Goal: Task Accomplishment & Management: Use online tool/utility

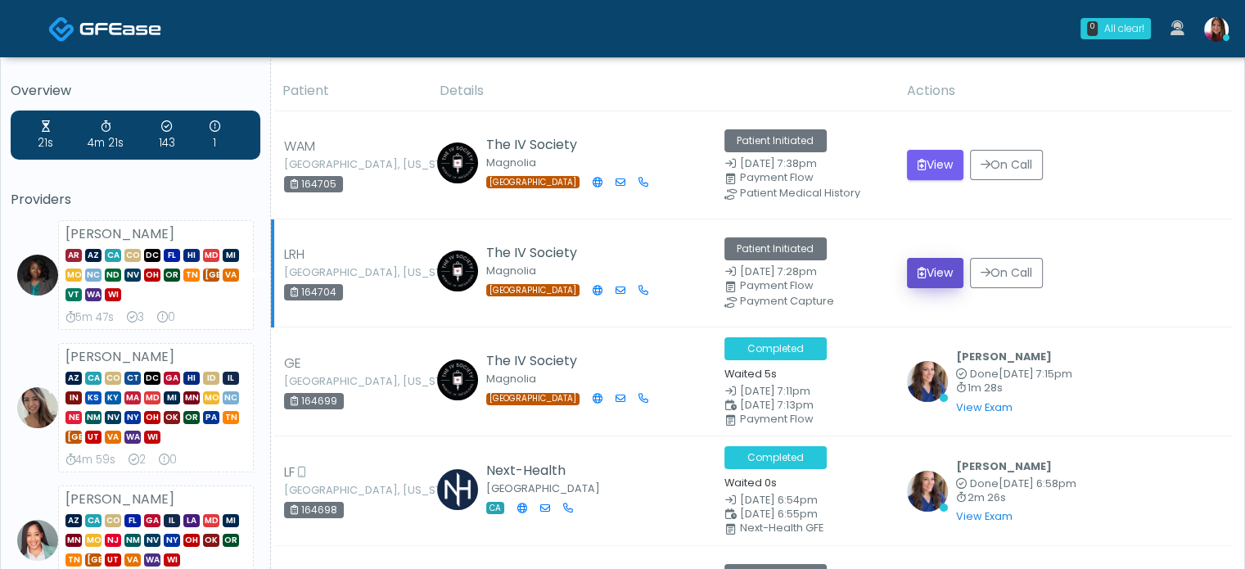
click at [931, 276] on button "View" at bounding box center [935, 273] width 56 height 30
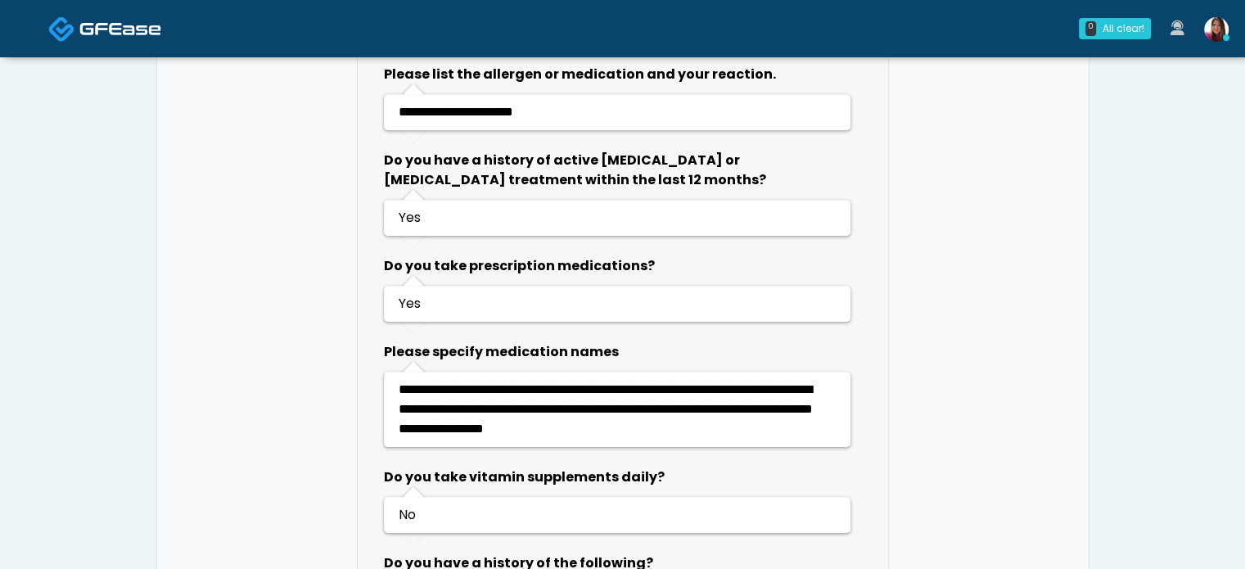
scroll to position [1021, 0]
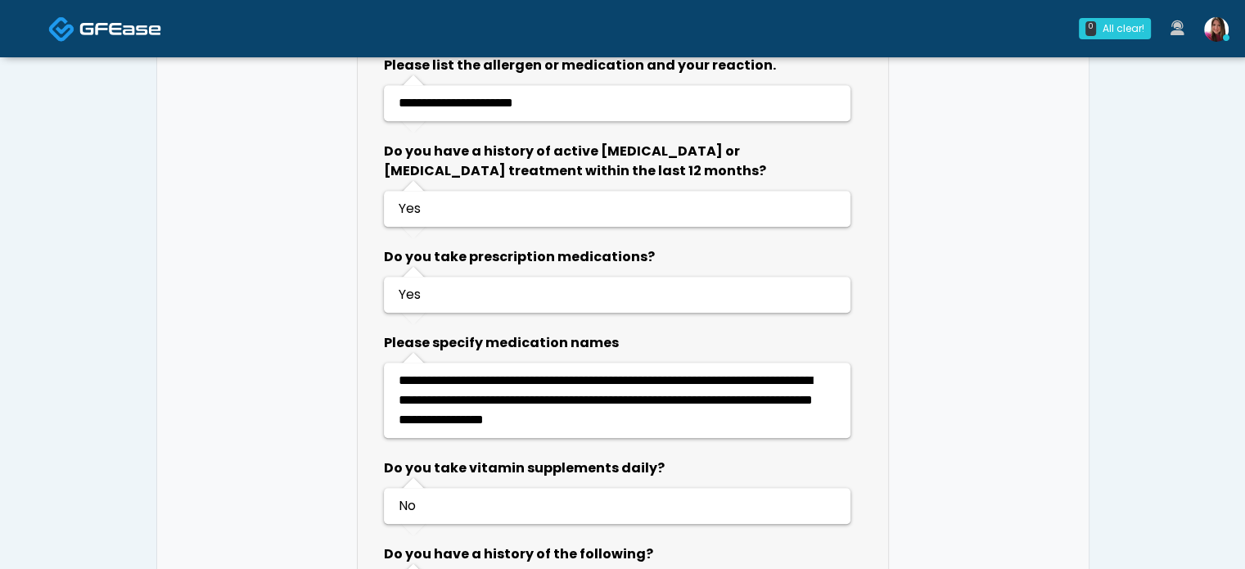
click at [138, 25] on img at bounding box center [120, 28] width 82 height 16
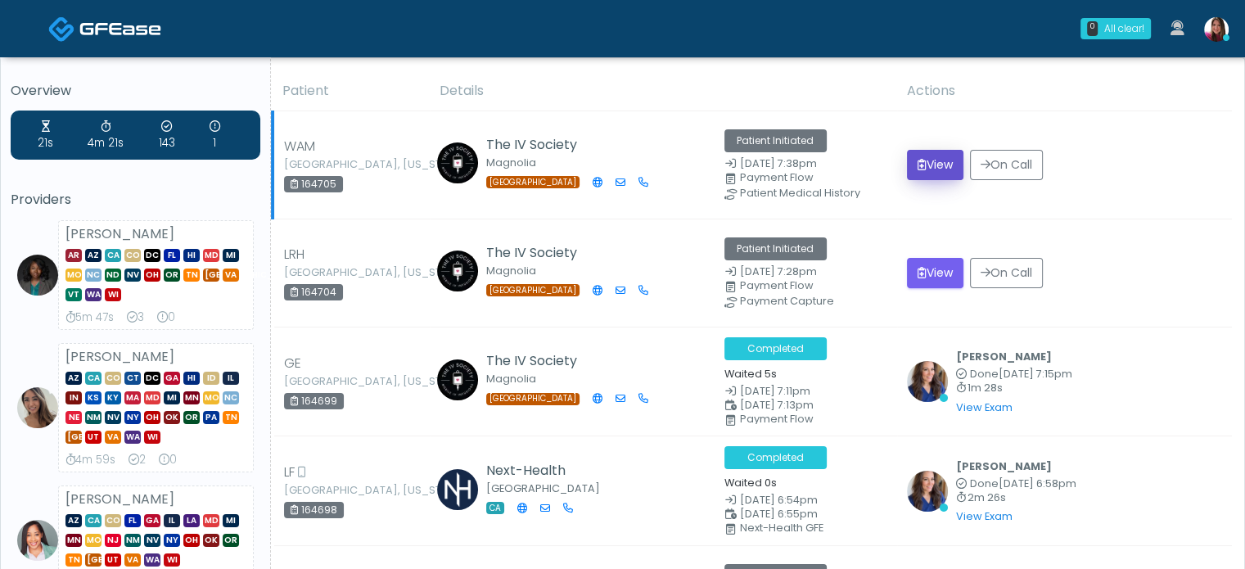
click at [937, 165] on button "View" at bounding box center [935, 165] width 56 height 30
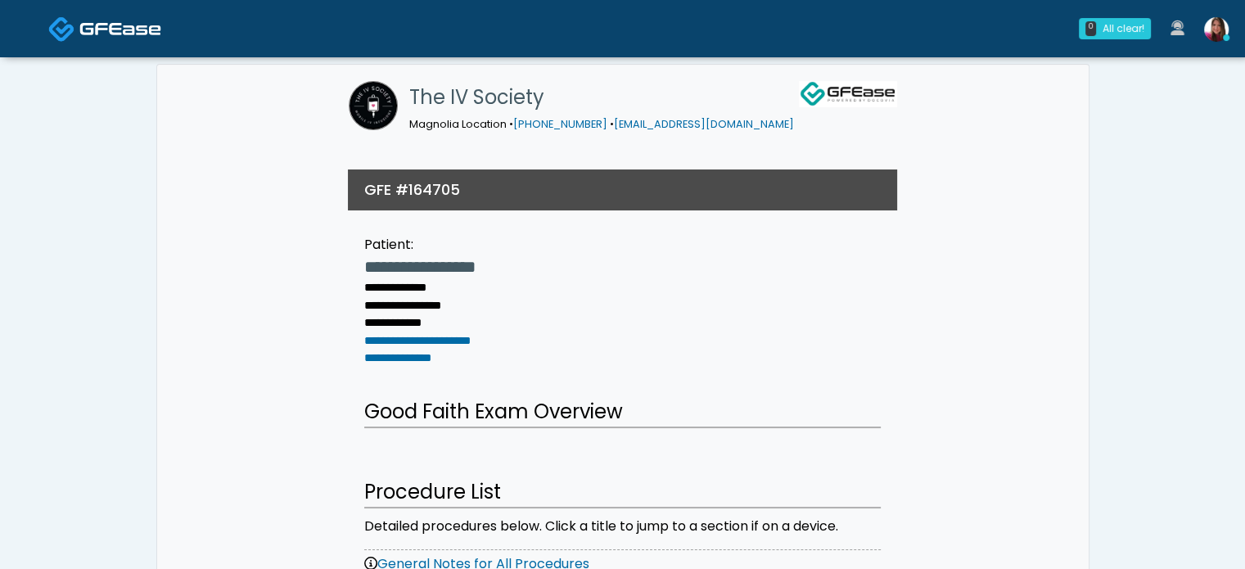
click at [94, 26] on img at bounding box center [120, 28] width 82 height 16
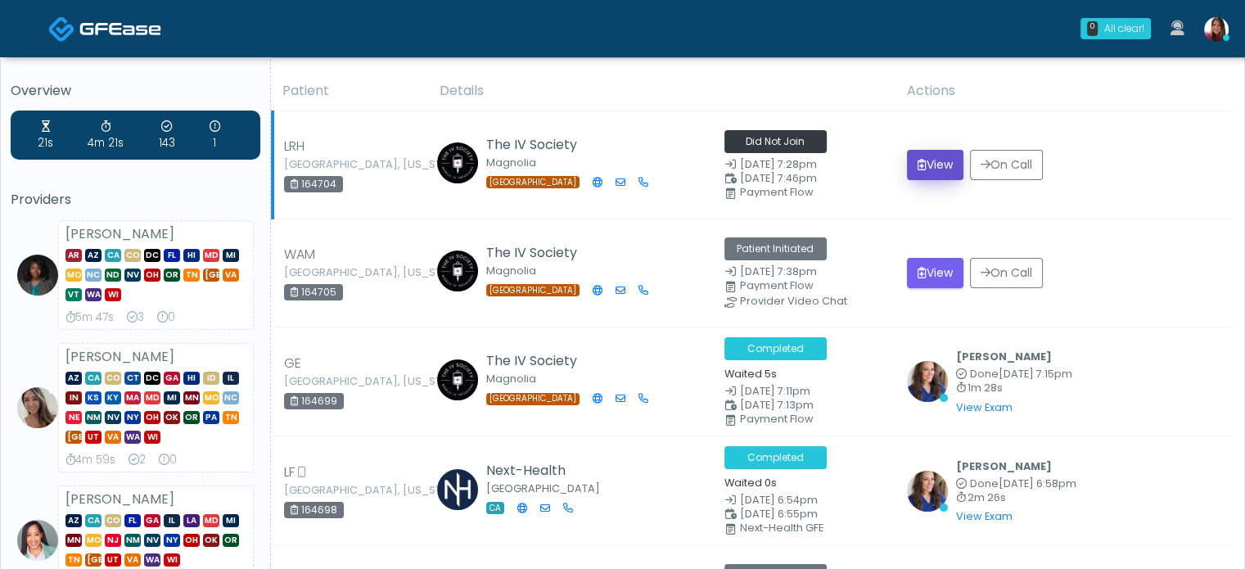
click at [932, 161] on button "View" at bounding box center [935, 165] width 56 height 30
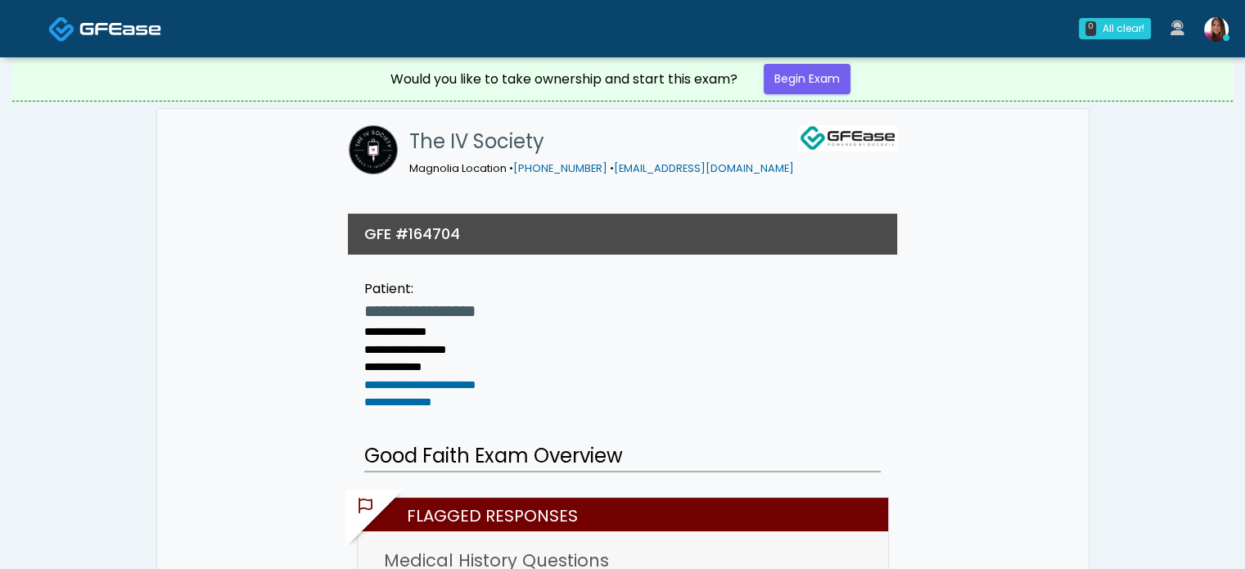
click at [121, 17] on span at bounding box center [120, 27] width 82 height 23
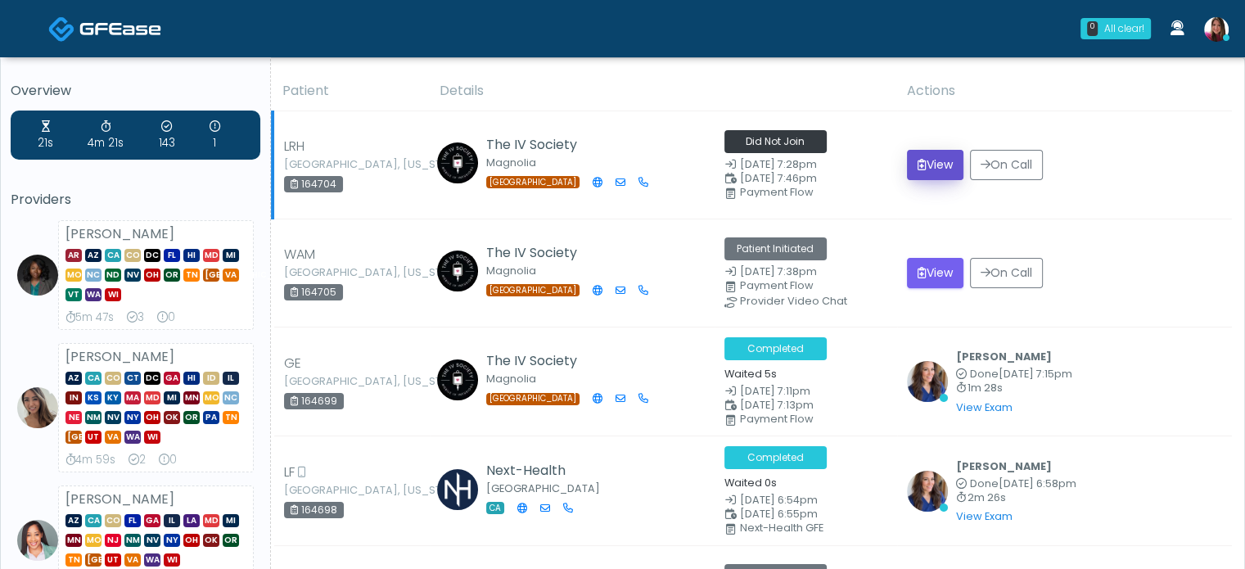
click at [931, 161] on button "View" at bounding box center [935, 165] width 56 height 30
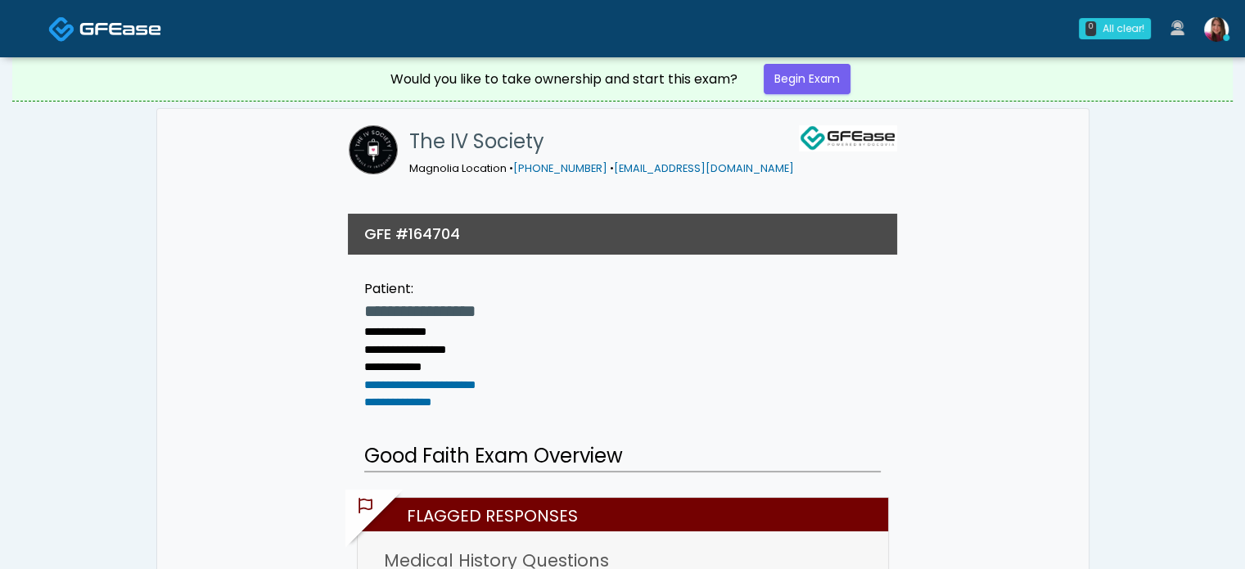
click at [111, 37] on img at bounding box center [120, 28] width 82 height 16
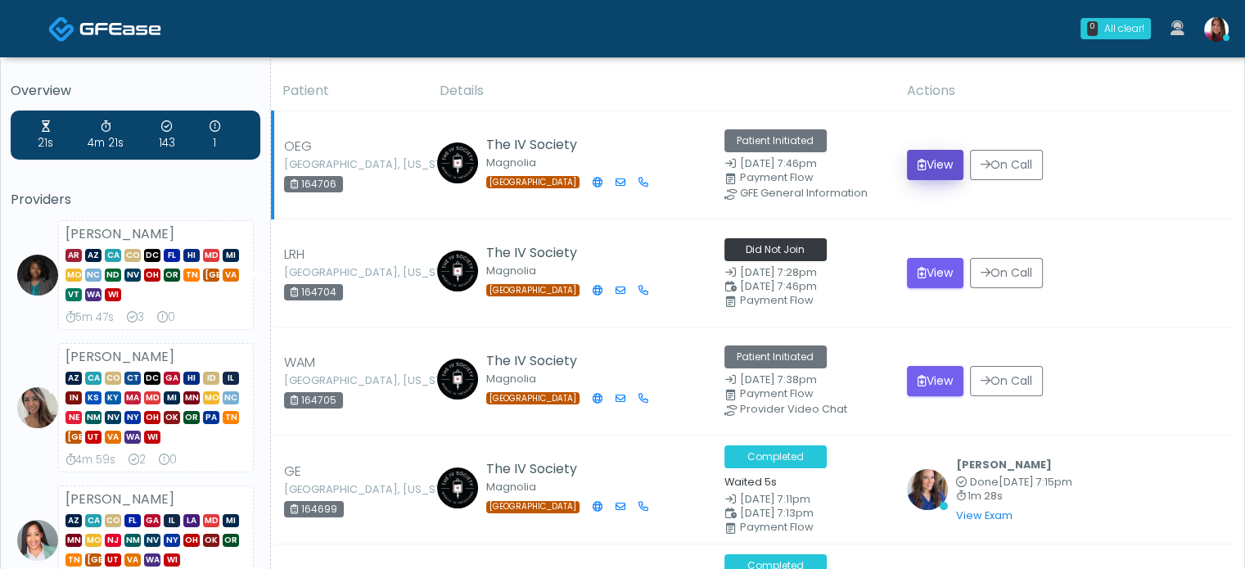
click at [939, 160] on button "View" at bounding box center [935, 165] width 56 height 30
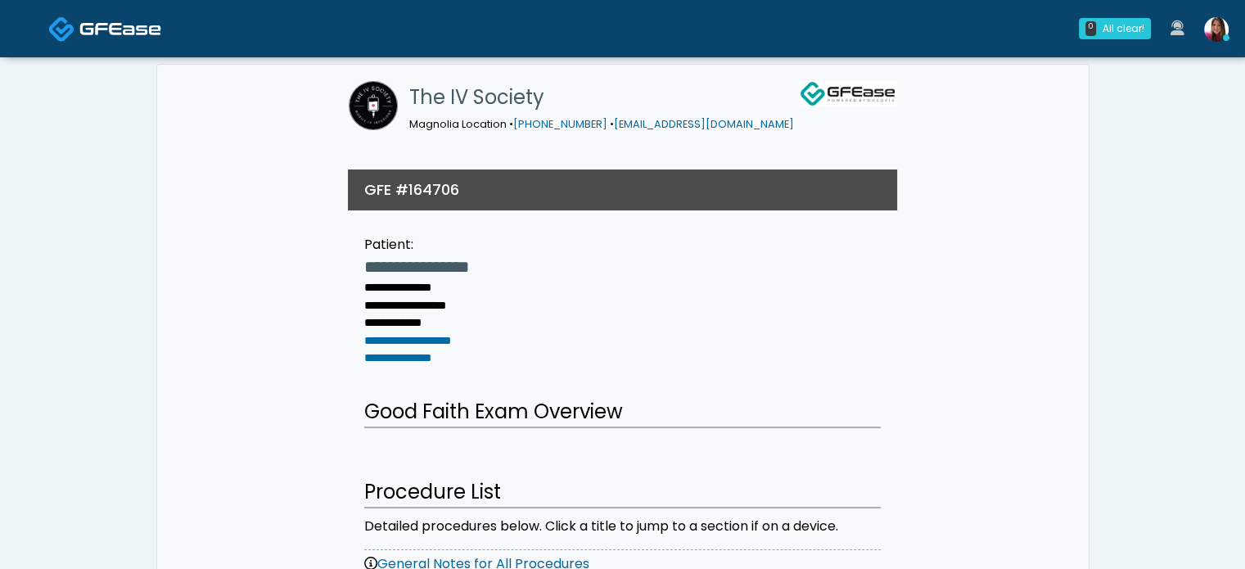
click at [133, 30] on img at bounding box center [120, 28] width 82 height 16
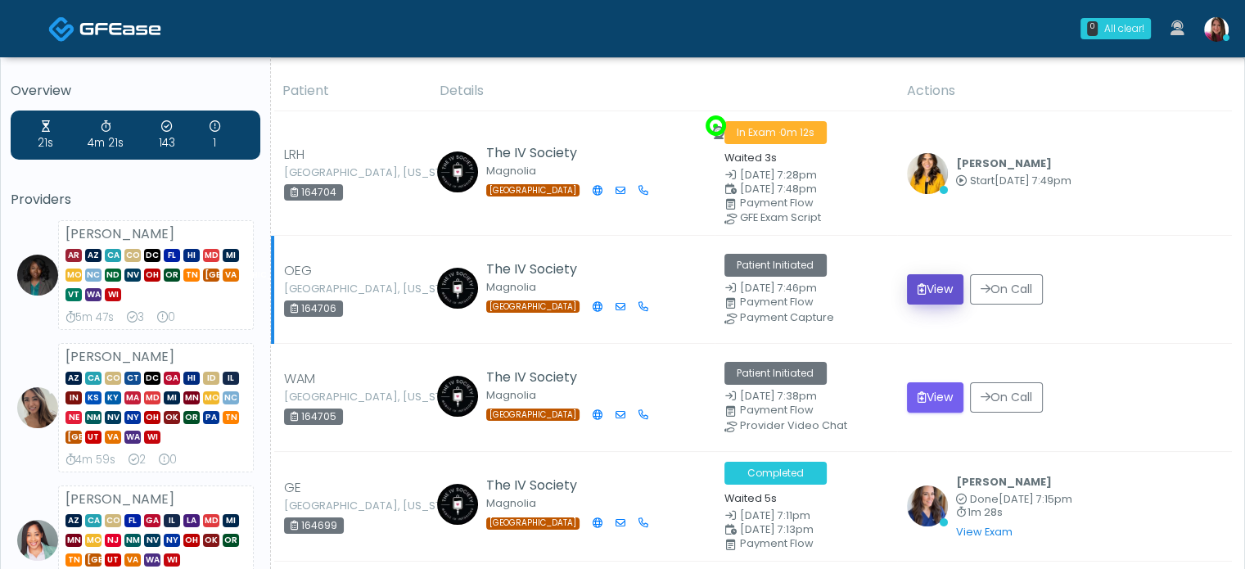
click at [933, 280] on button "View" at bounding box center [935, 289] width 56 height 30
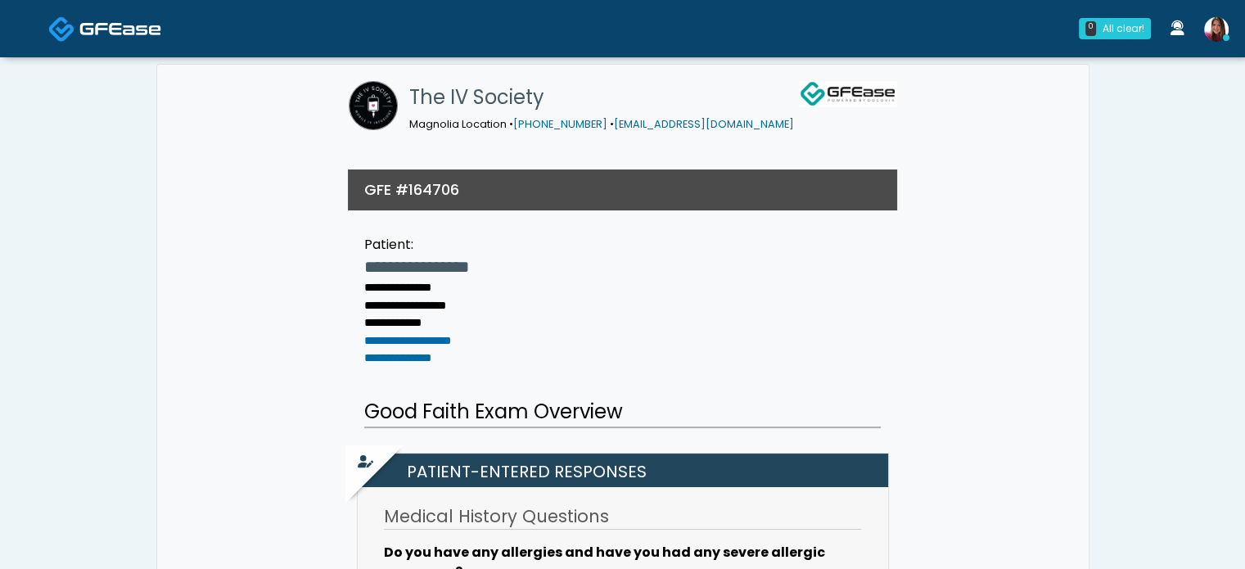
click at [101, 36] on img at bounding box center [120, 28] width 82 height 16
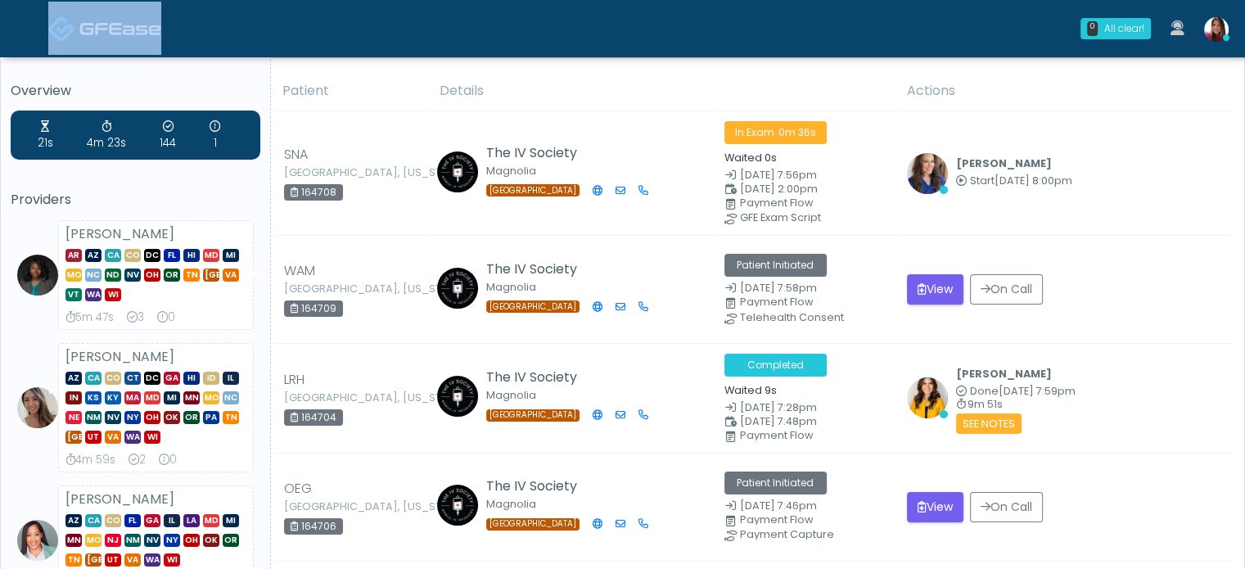
drag, startPoint x: 445, startPoint y: 32, endPoint x: 79, endPoint y: -54, distance: 375.8
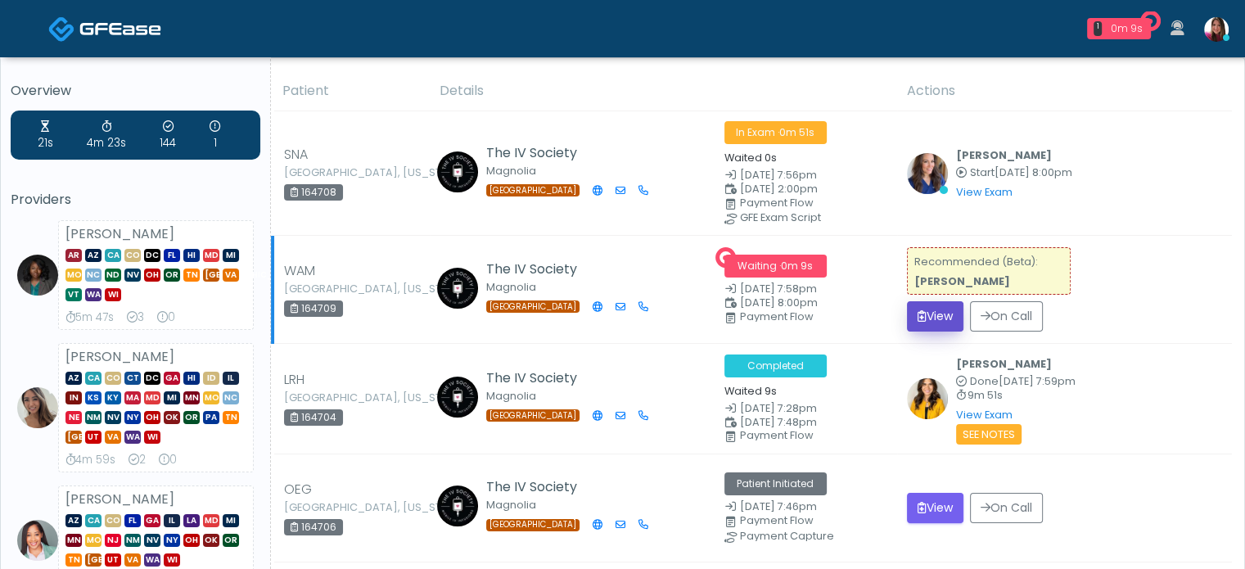
click at [931, 319] on button "View" at bounding box center [935, 316] width 56 height 30
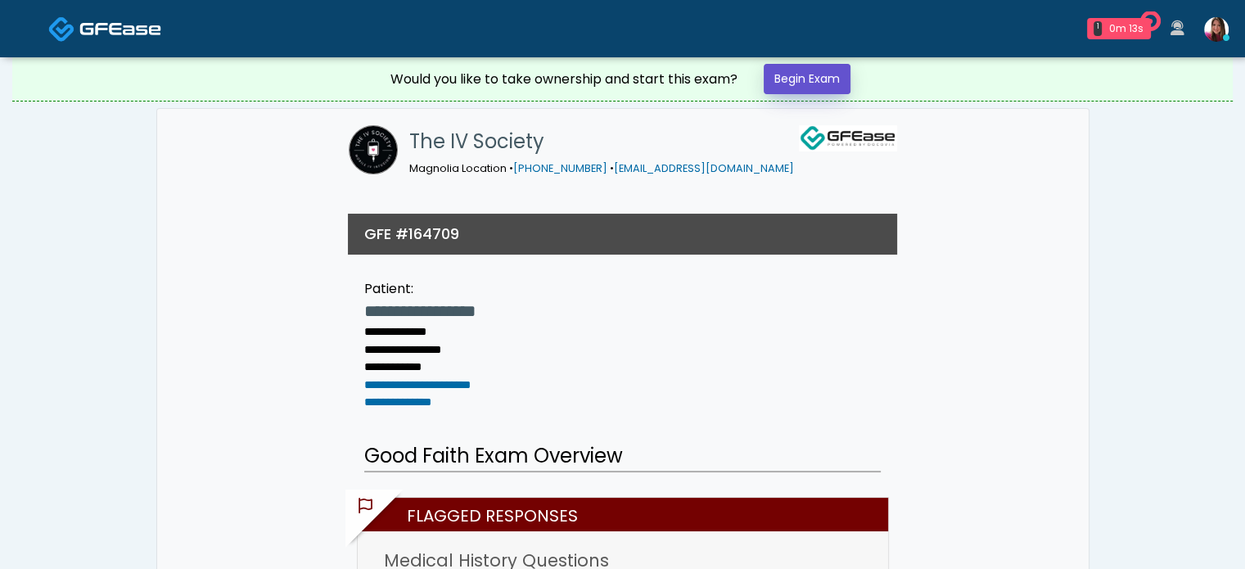
click at [814, 76] on link "Begin Exam" at bounding box center [807, 79] width 87 height 30
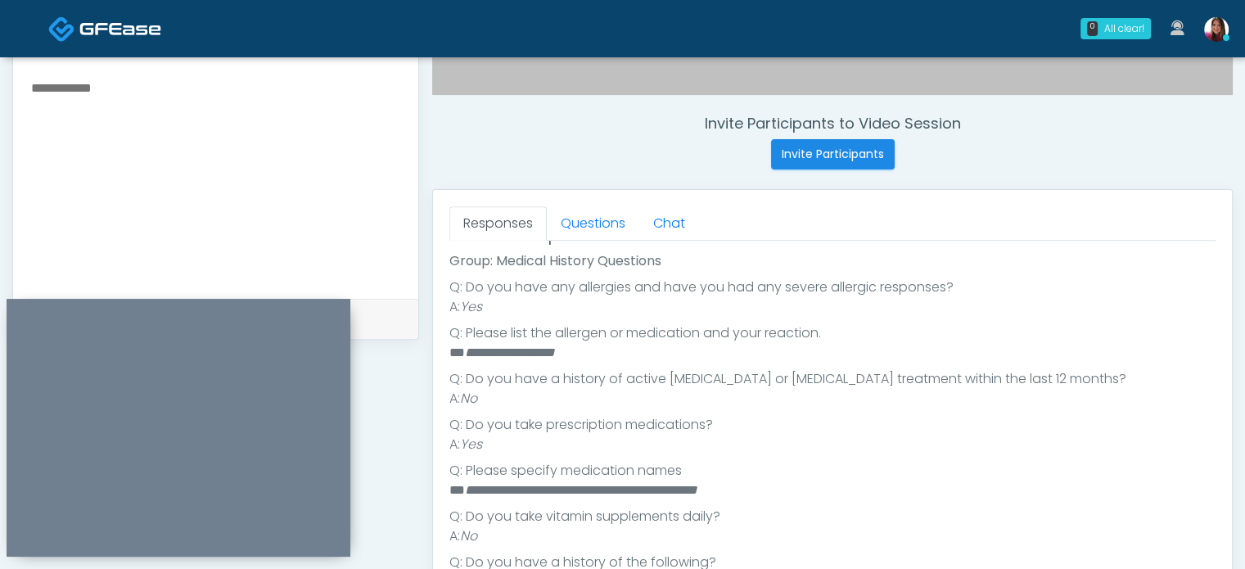
scroll to position [576, 0]
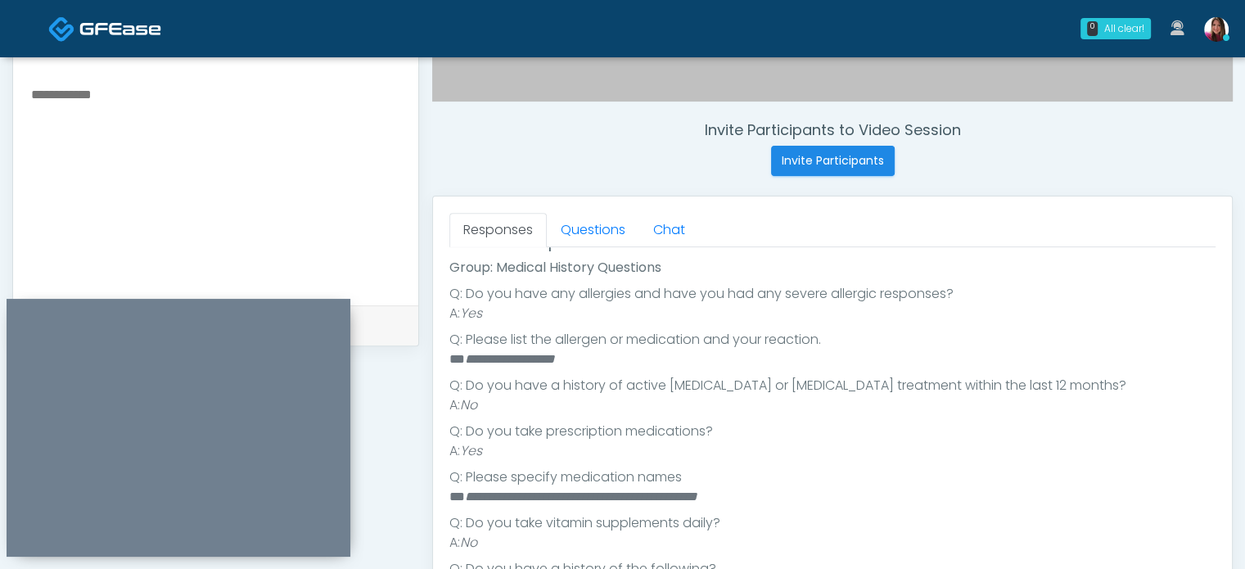
click at [250, 120] on textarea at bounding box center [215, 183] width 372 height 200
type textarea "**********"
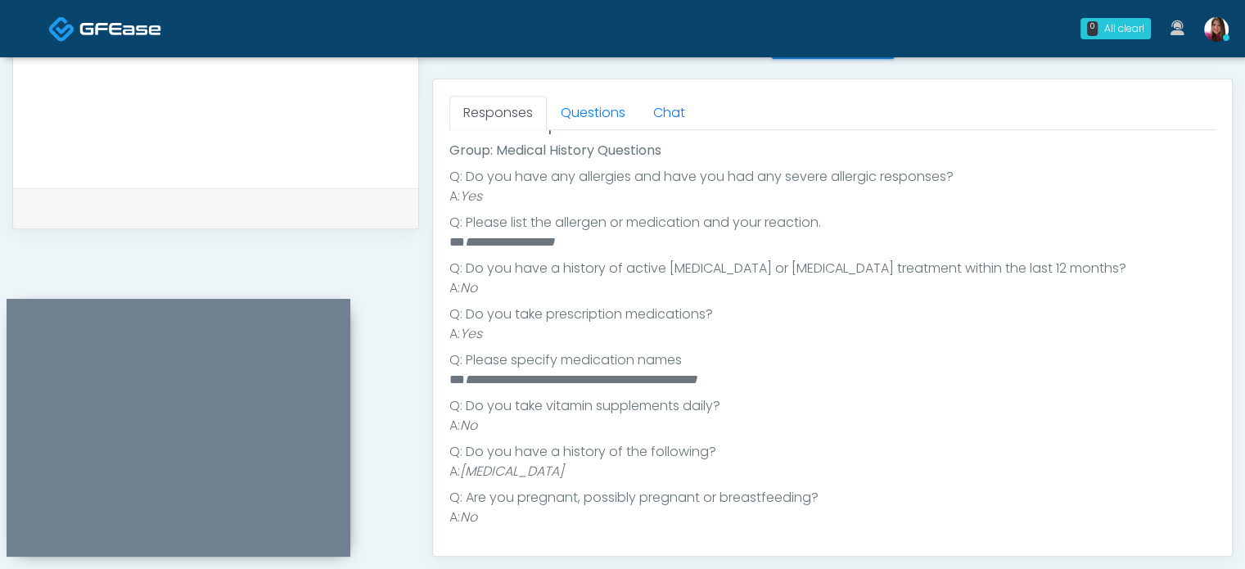
scroll to position [691, 0]
click at [562, 101] on link "Questions" at bounding box center [593, 115] width 92 height 34
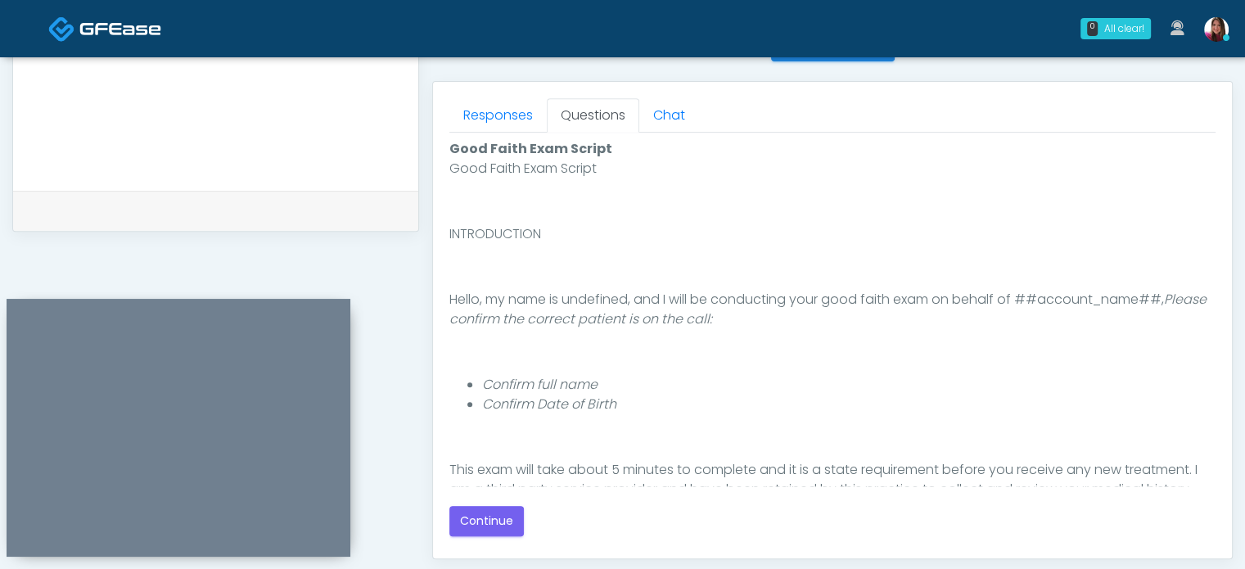
scroll to position [0, 0]
click at [498, 516] on button "Continue" at bounding box center [486, 521] width 74 height 30
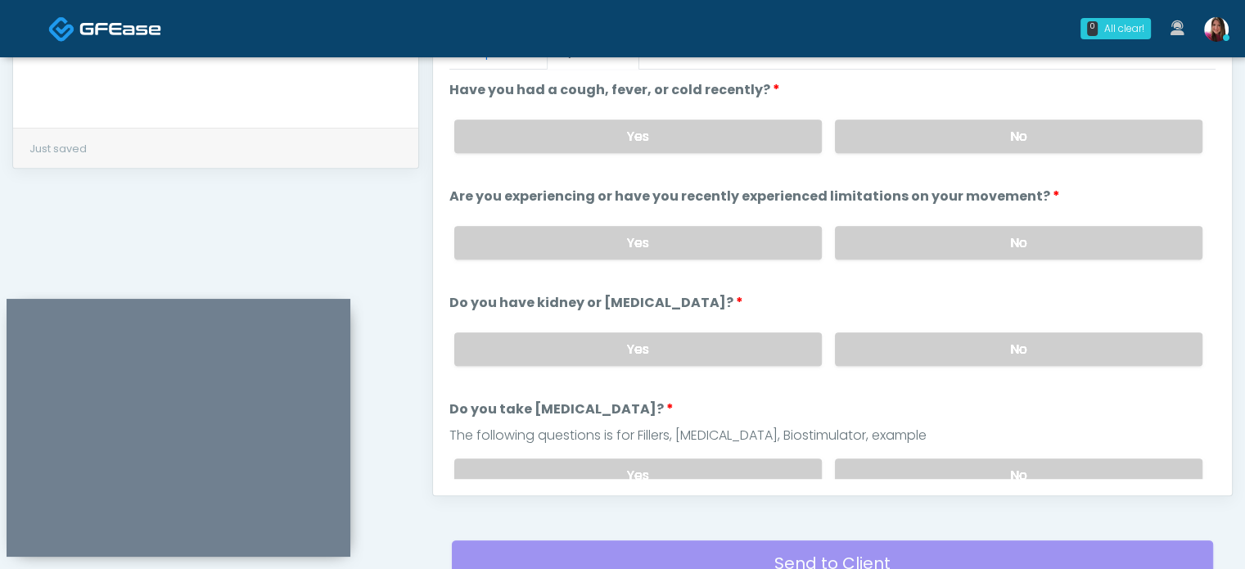
scroll to position [751, 0]
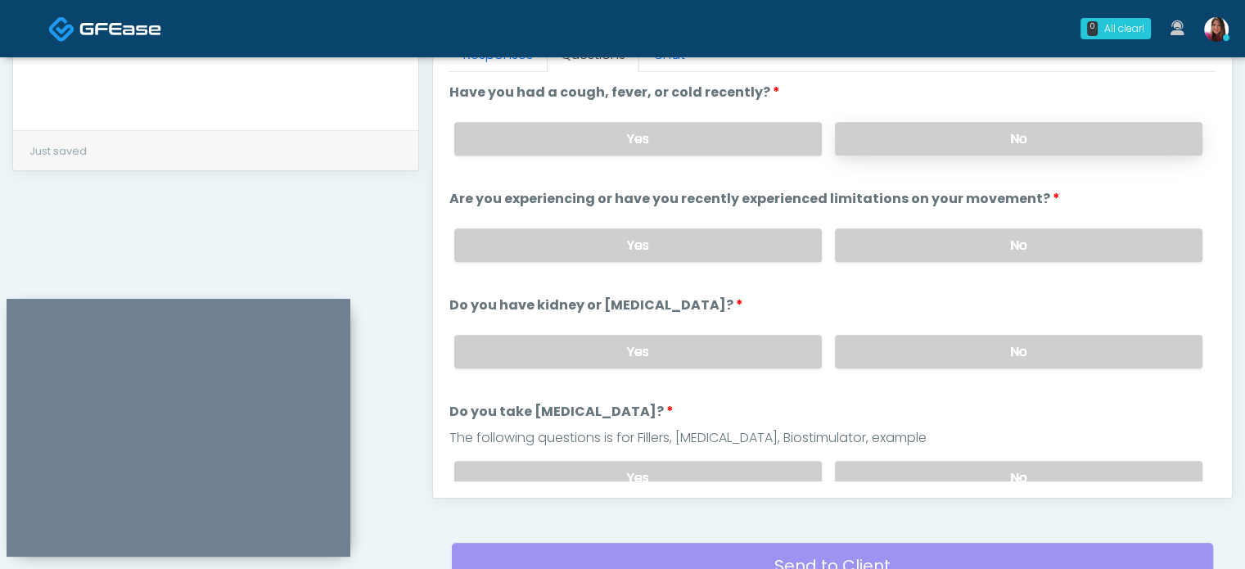
click at [1063, 146] on label "No" at bounding box center [1019, 139] width 368 height 34
click at [1064, 248] on label "No" at bounding box center [1019, 245] width 368 height 34
click at [1076, 340] on label "No" at bounding box center [1019, 352] width 368 height 34
click at [1074, 465] on label "No" at bounding box center [1019, 478] width 368 height 34
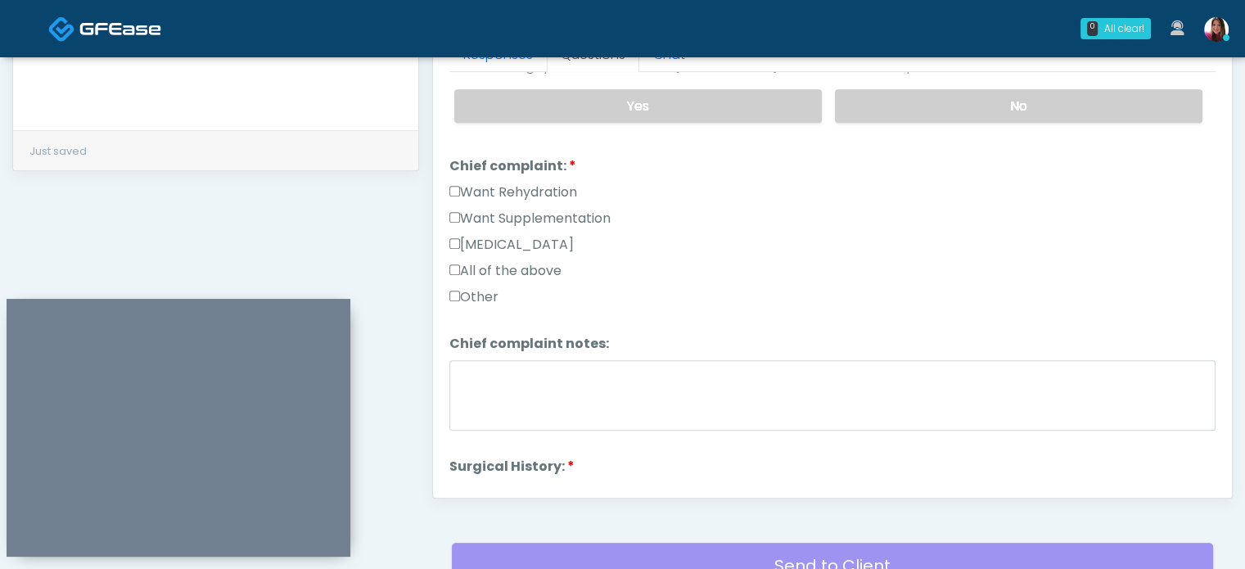
scroll to position [376, 0]
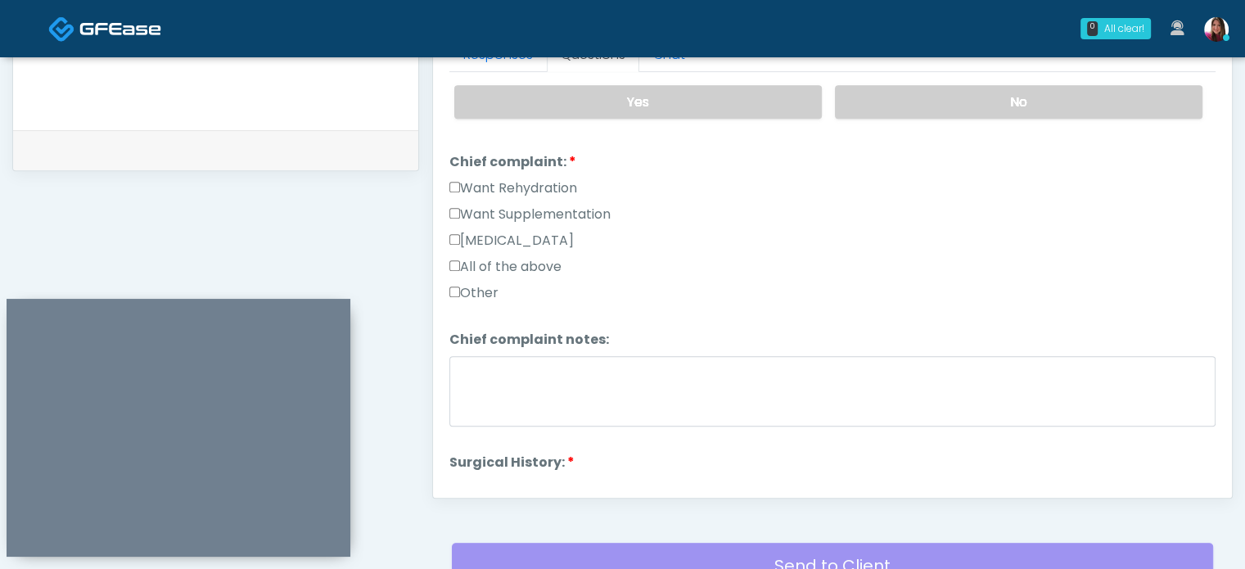
click at [530, 182] on label "Want Rehydration" at bounding box center [513, 188] width 128 height 20
click at [530, 205] on label "Want Supplementation" at bounding box center [529, 215] width 161 height 20
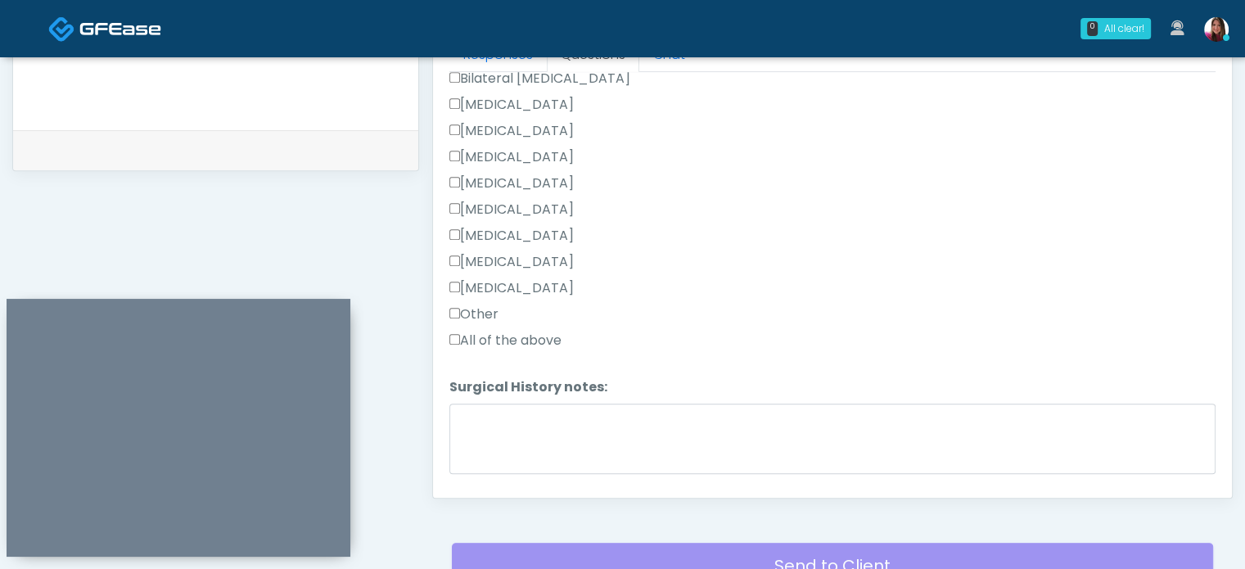
scroll to position [907, 0]
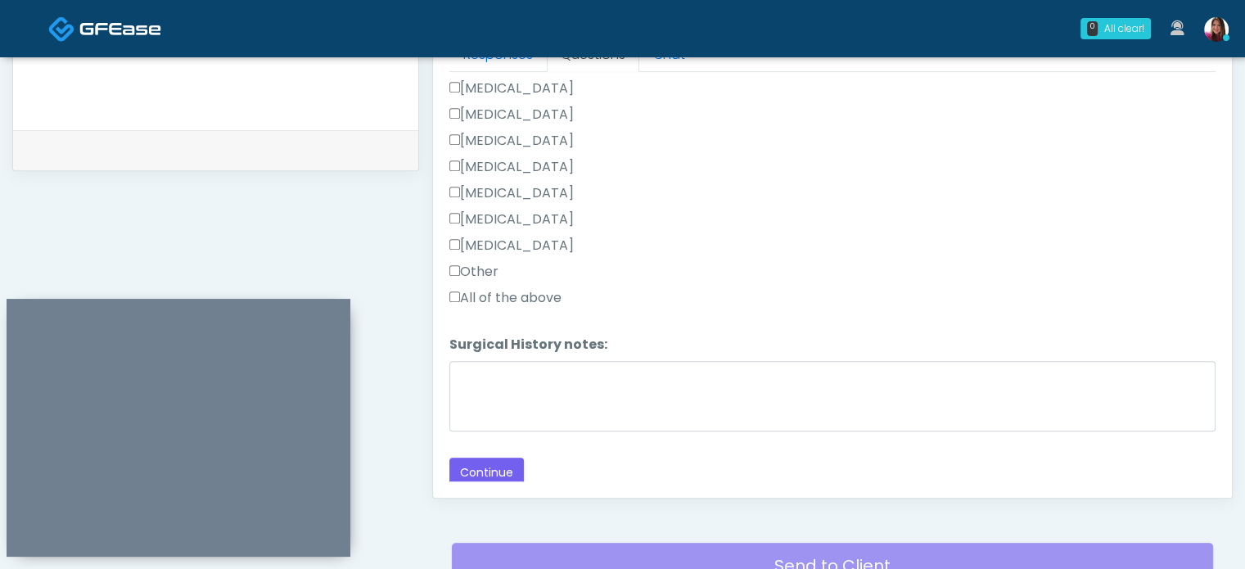
click at [473, 264] on label "Other" at bounding box center [473, 272] width 49 height 20
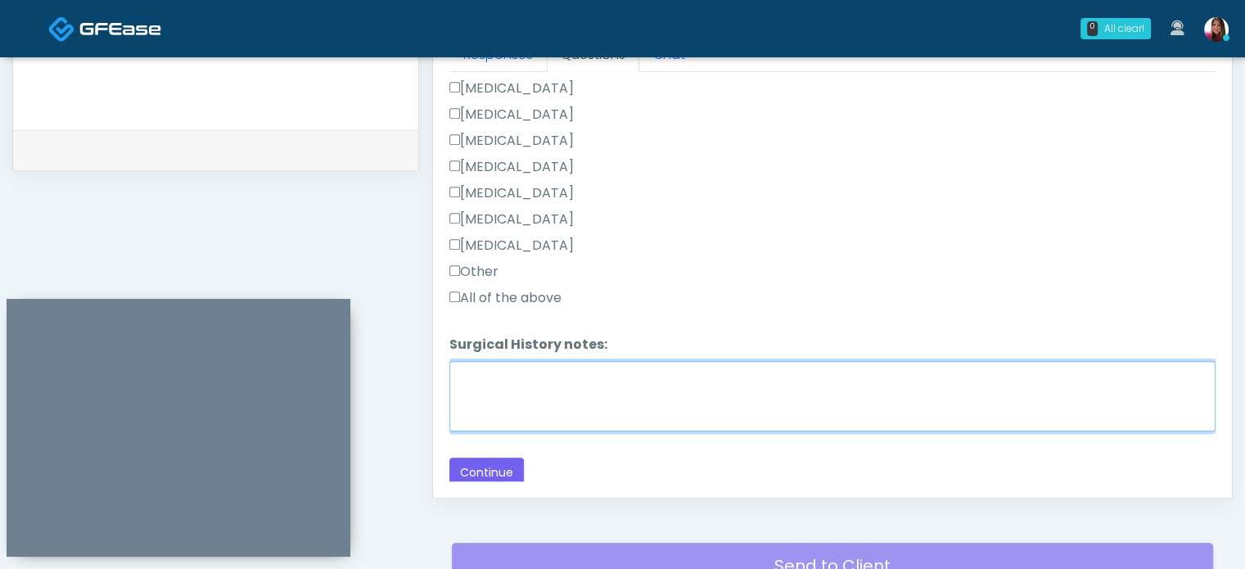
click at [561, 390] on textarea "Surgical History notes:" at bounding box center [832, 396] width 766 height 70
click at [606, 372] on textarea "**********" at bounding box center [832, 396] width 766 height 70
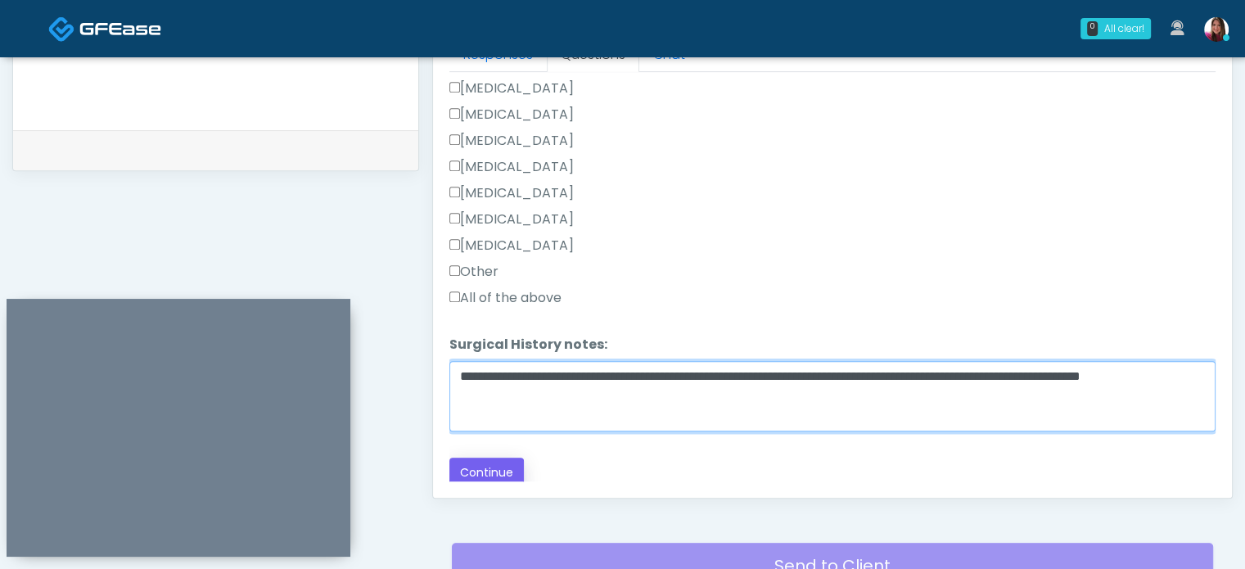
type textarea "**********"
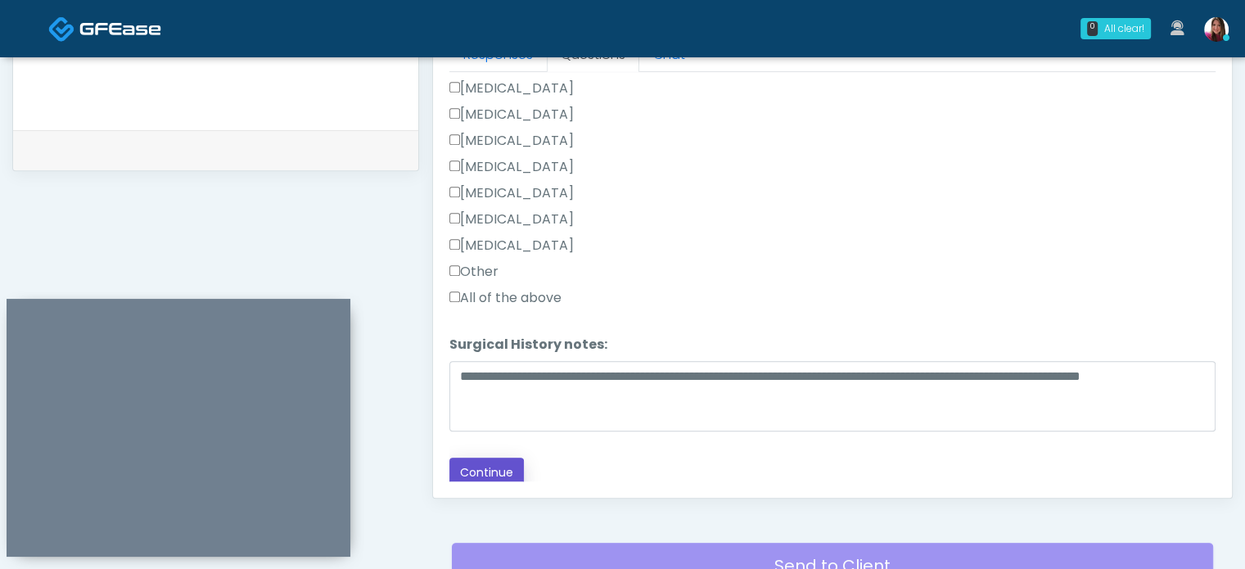
click at [490, 467] on button "Continue" at bounding box center [486, 473] width 74 height 30
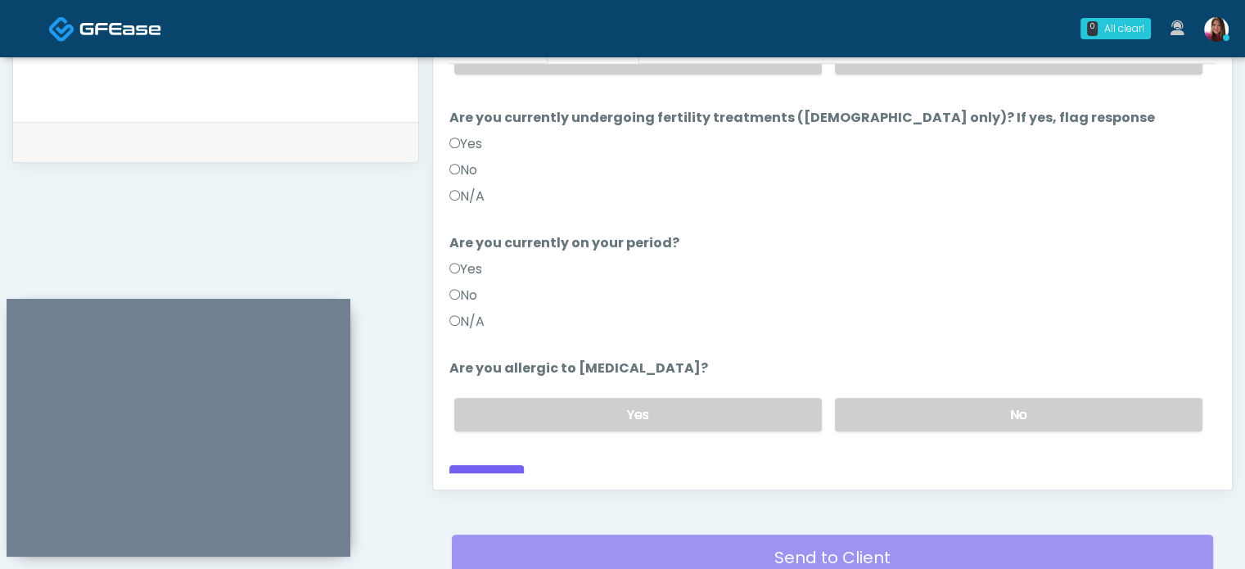
scroll to position [0, 0]
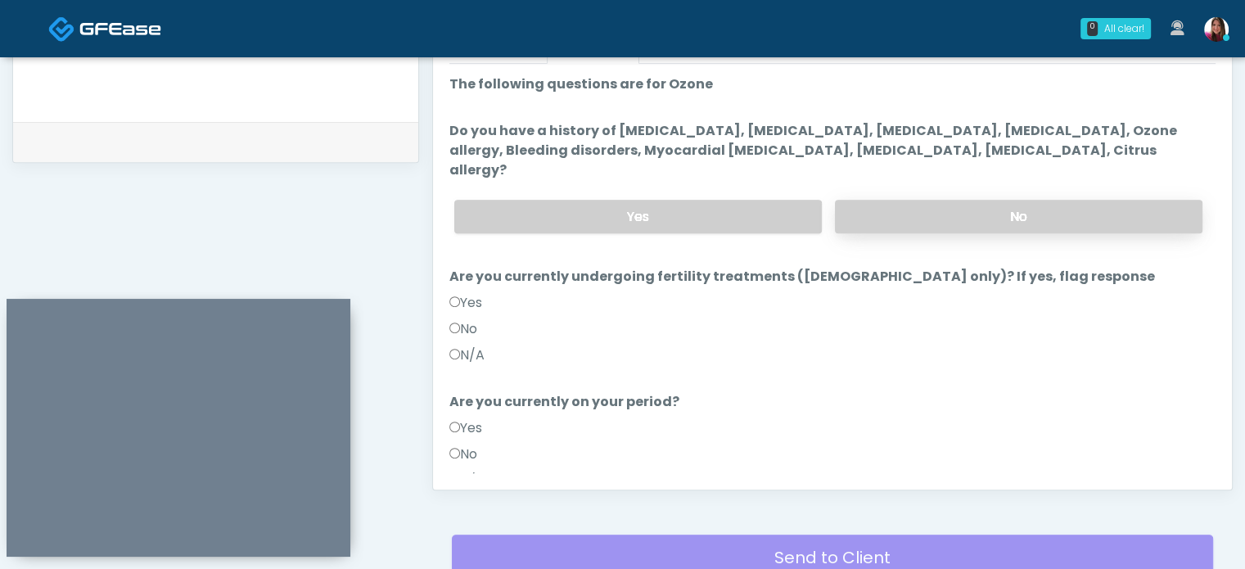
click at [940, 200] on label "No" at bounding box center [1019, 217] width 368 height 34
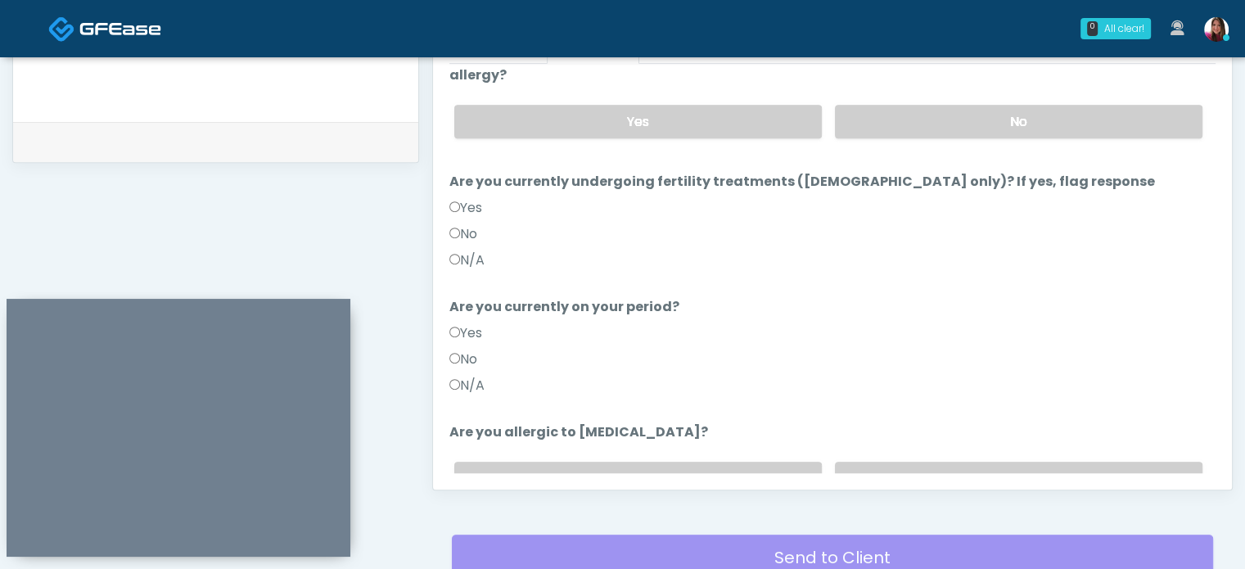
scroll to position [159, 0]
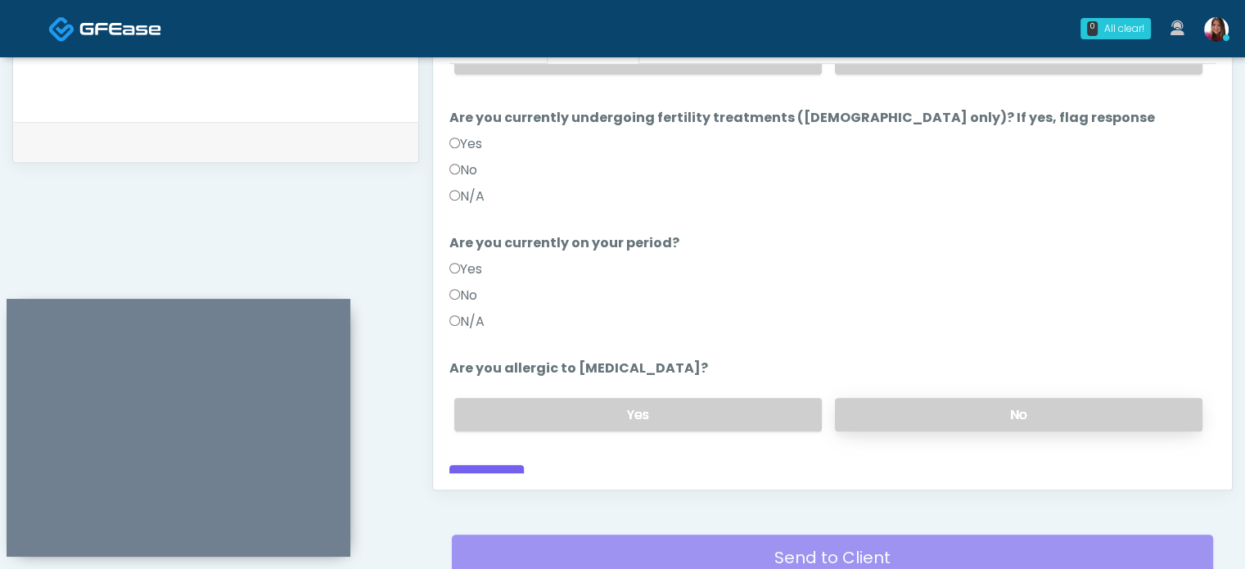
click at [1135, 398] on label "No" at bounding box center [1019, 415] width 368 height 34
click at [512, 465] on button "Continue" at bounding box center [486, 480] width 74 height 30
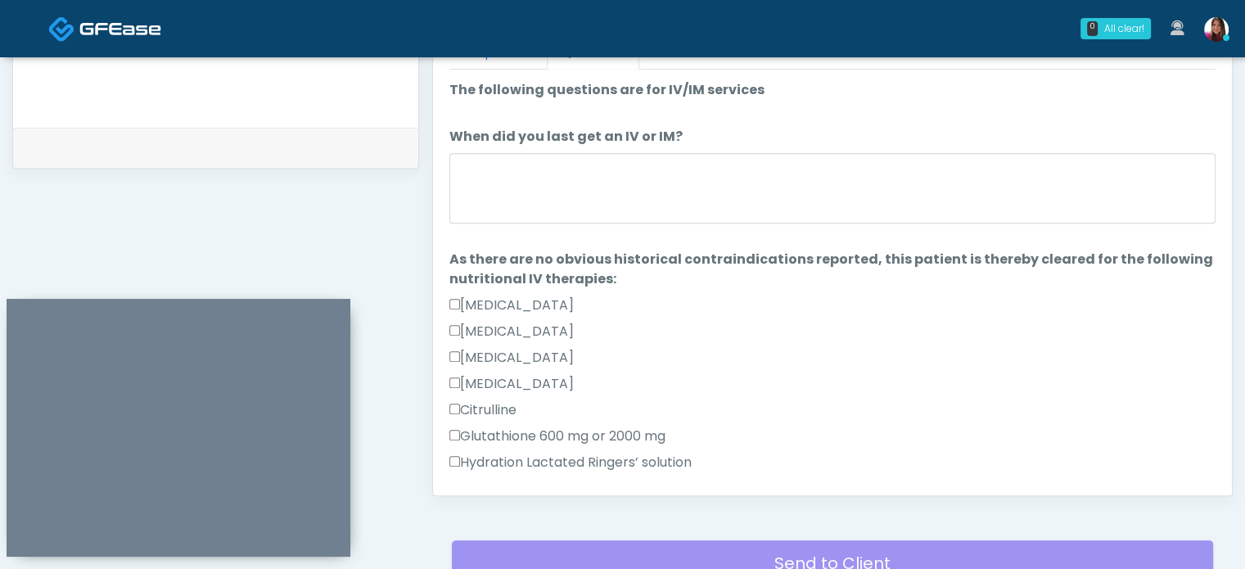
scroll to position [1039, 0]
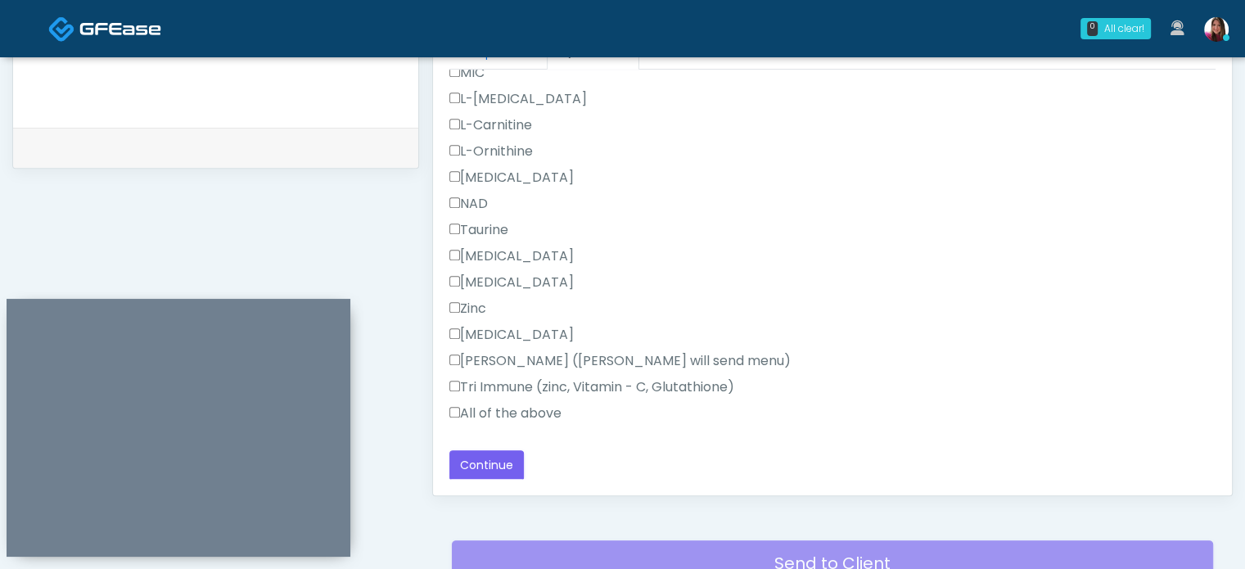
click at [519, 404] on label "All of the above" at bounding box center [505, 414] width 112 height 20
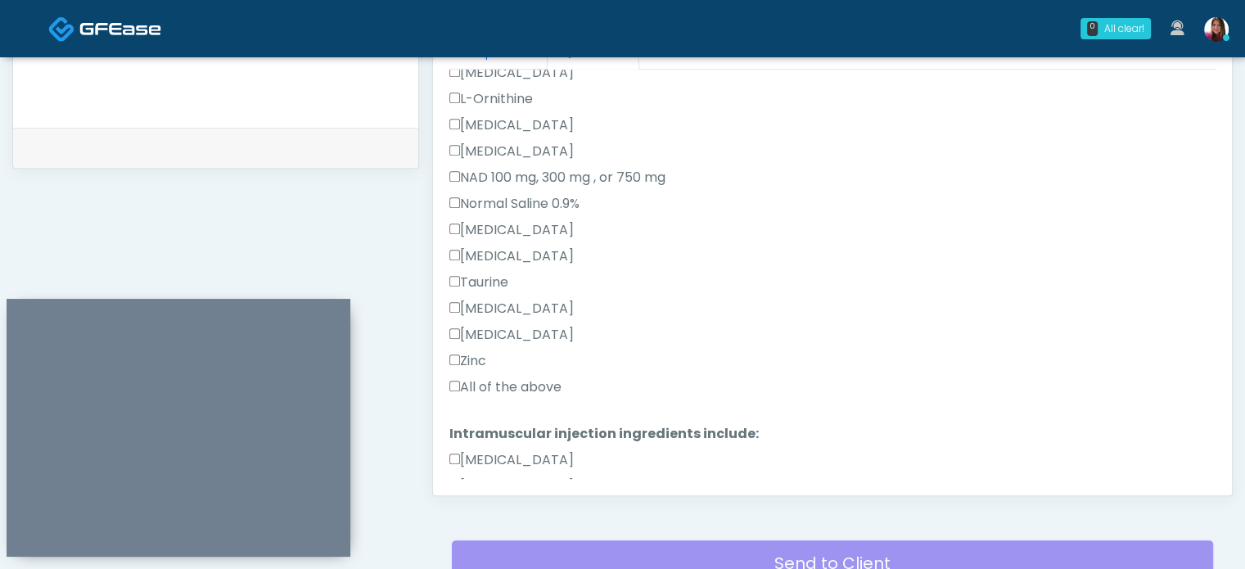
scroll to position [465, 0]
click at [561, 393] on label "All of the above" at bounding box center [505, 391] width 112 height 20
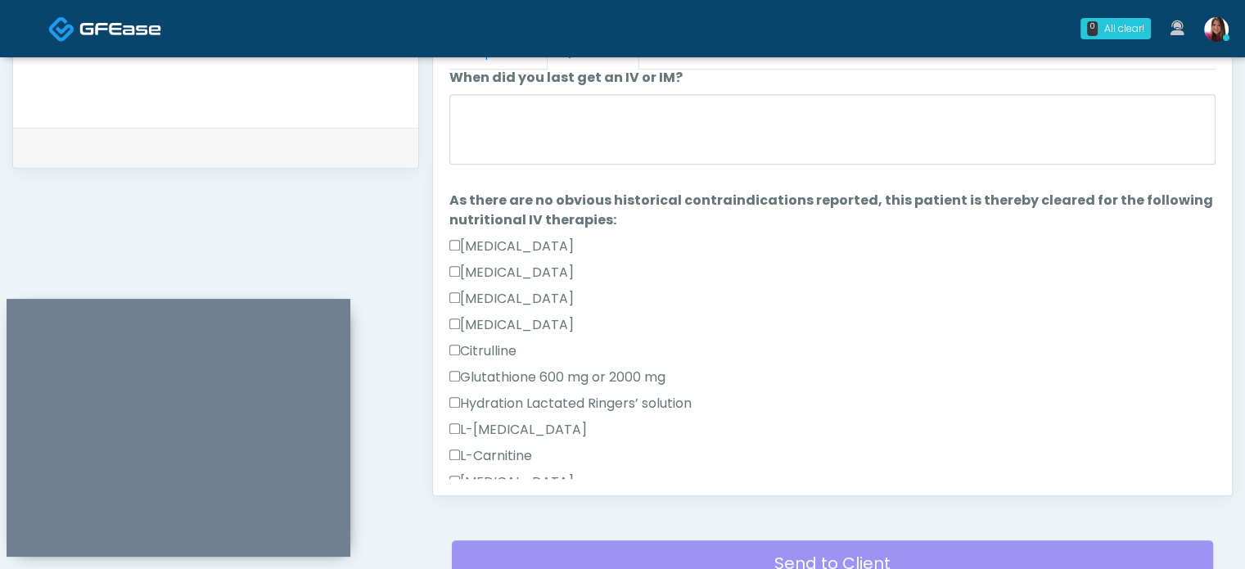
scroll to position [0, 0]
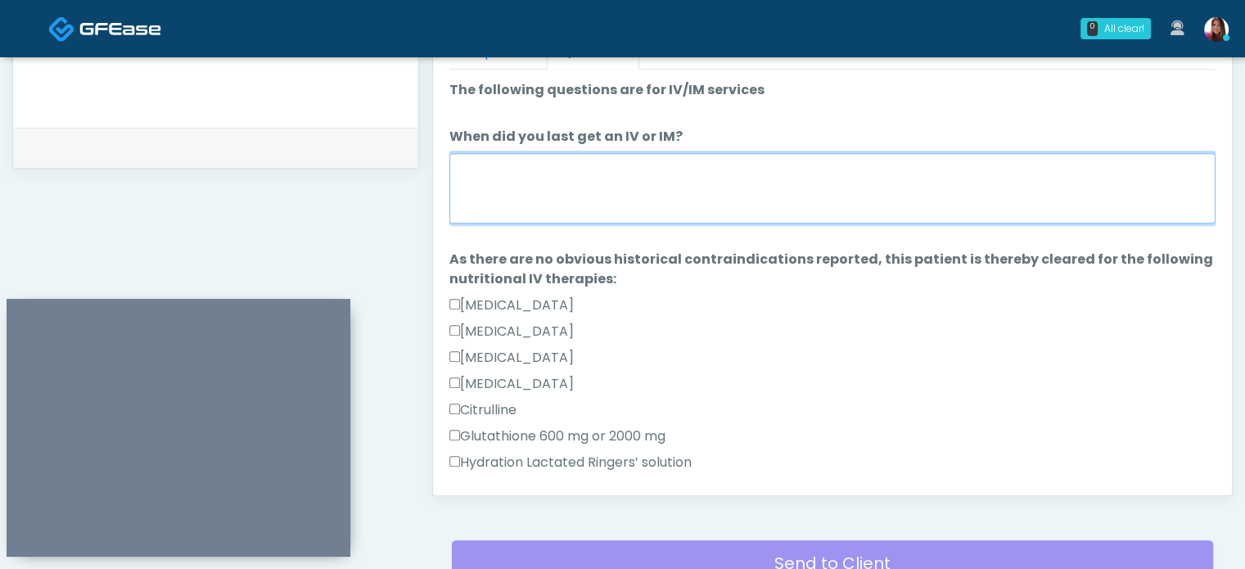
click at [715, 162] on textarea "When did you last get an IV or IM?" at bounding box center [832, 188] width 766 height 70
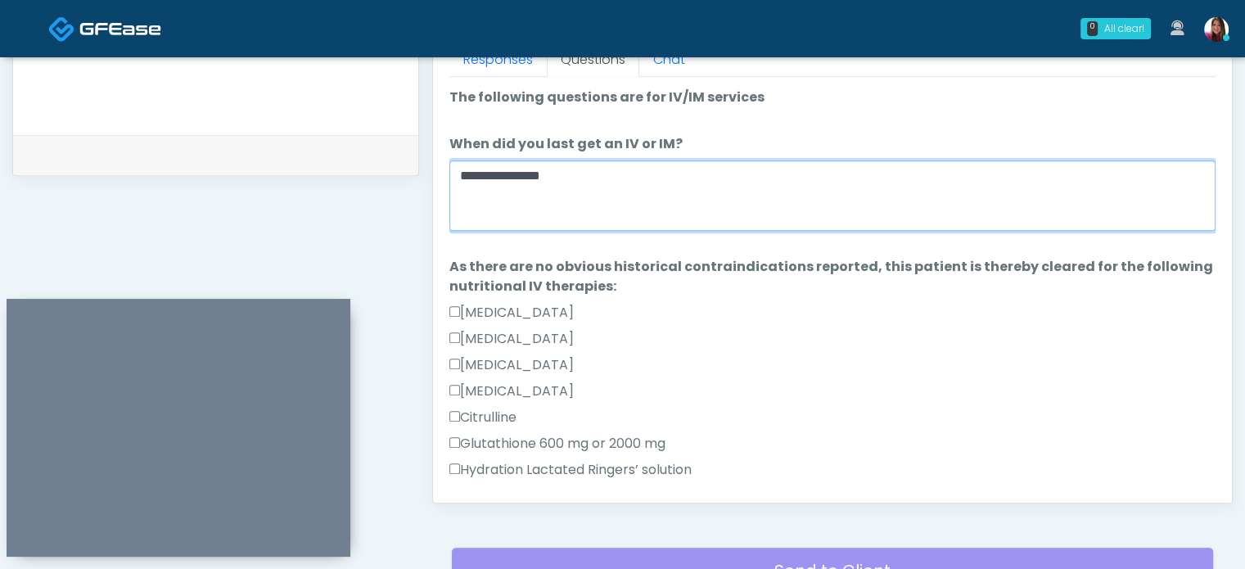
scroll to position [749, 0]
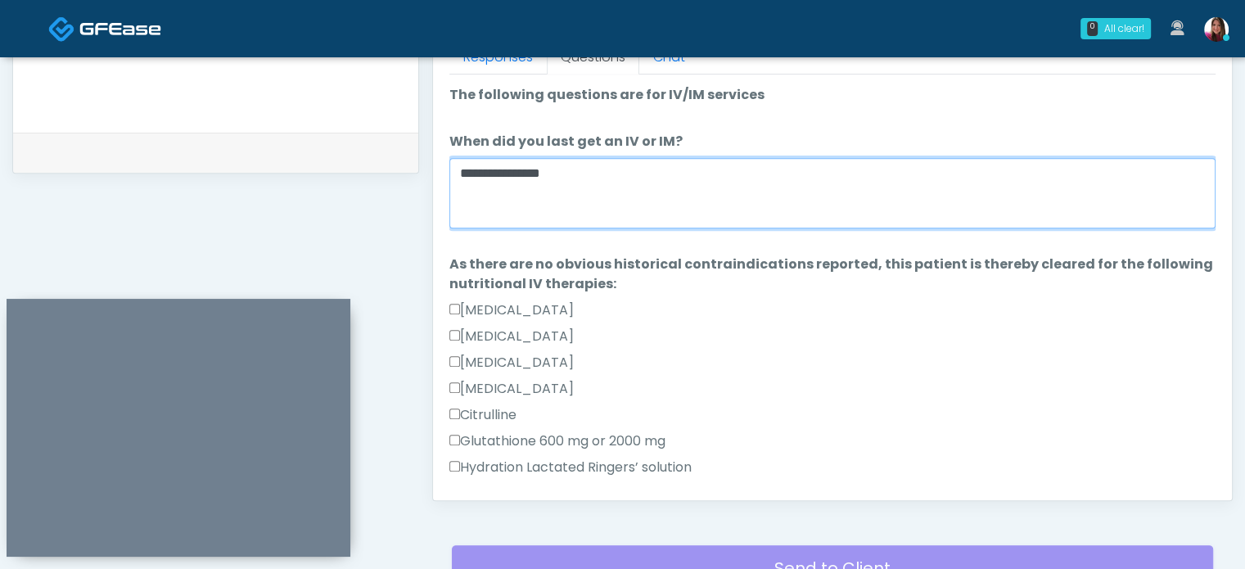
drag, startPoint x: 568, startPoint y: 170, endPoint x: 272, endPoint y: 147, distance: 297.2
click at [272, 147] on div "**********" at bounding box center [622, 6] width 1220 height 1248
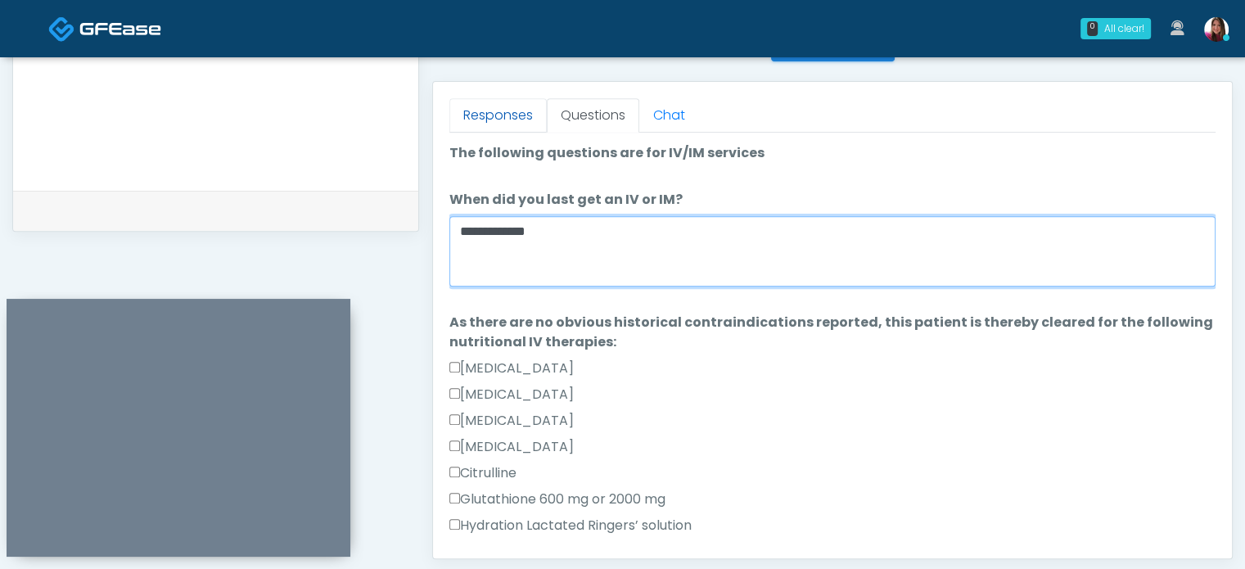
type textarea "**********"
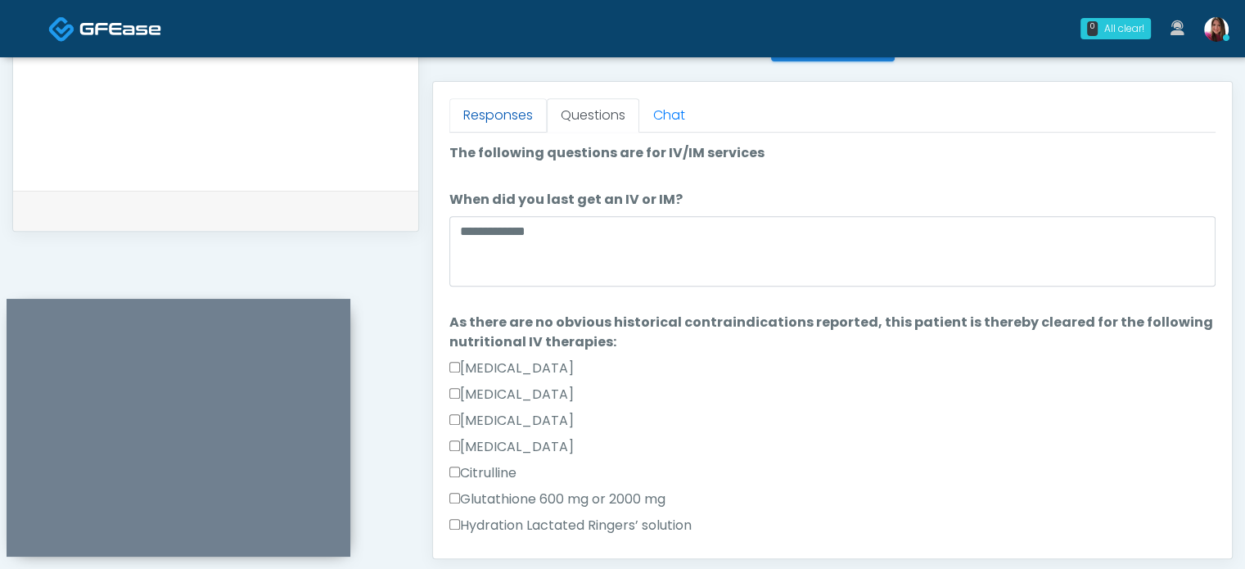
click at [467, 115] on link "Responses" at bounding box center [497, 115] width 97 height 34
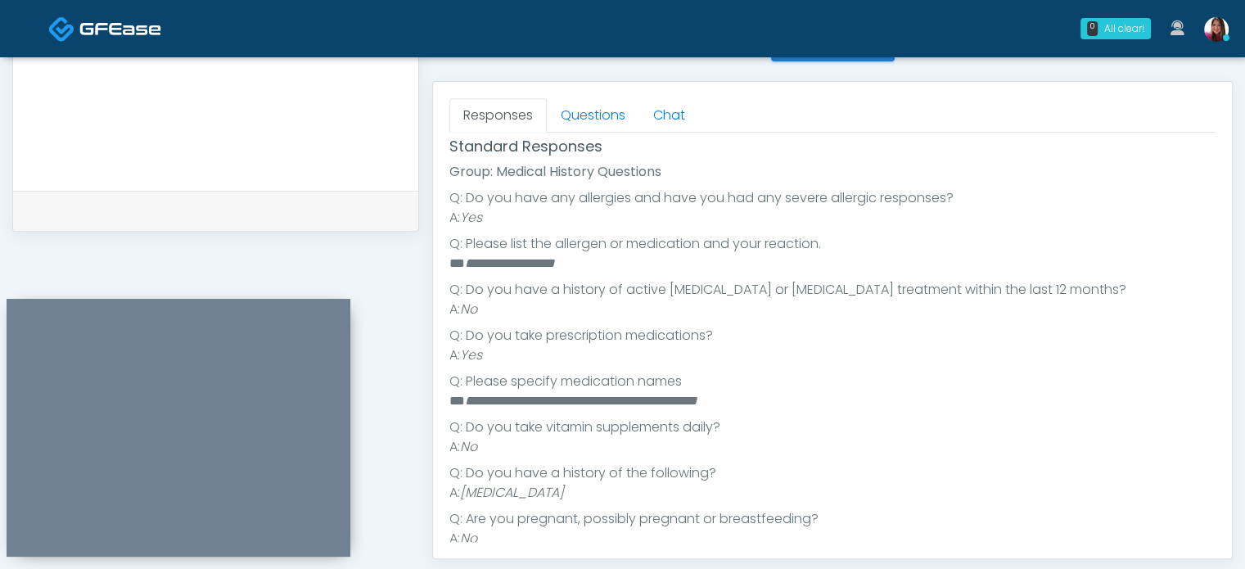
scroll to position [237, 0]
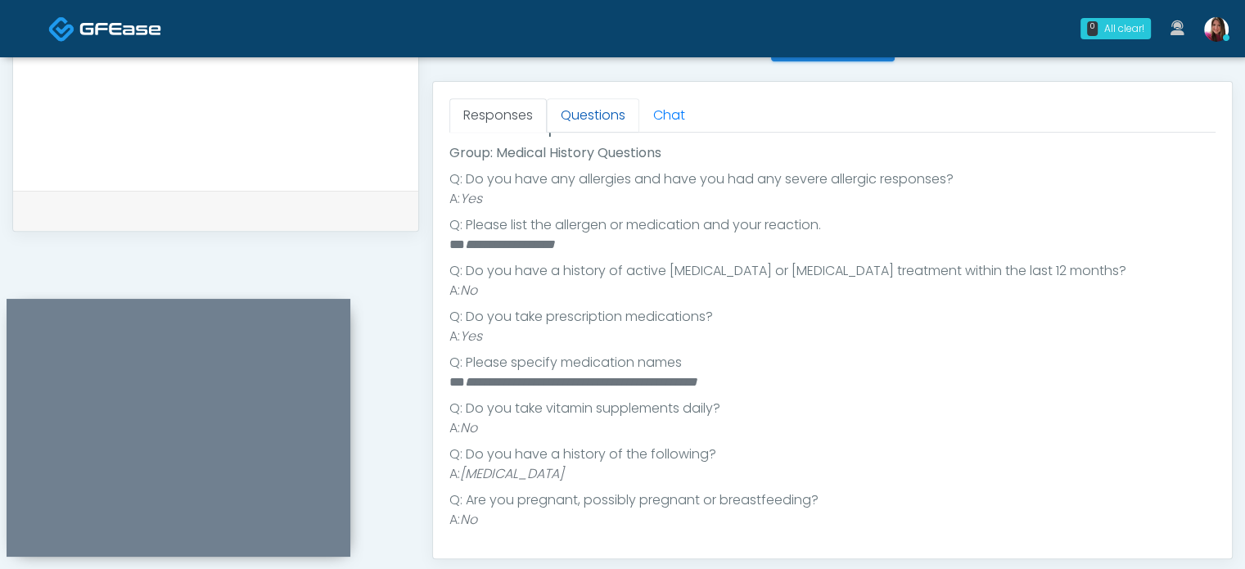
click at [594, 119] on link "Questions" at bounding box center [593, 115] width 92 height 34
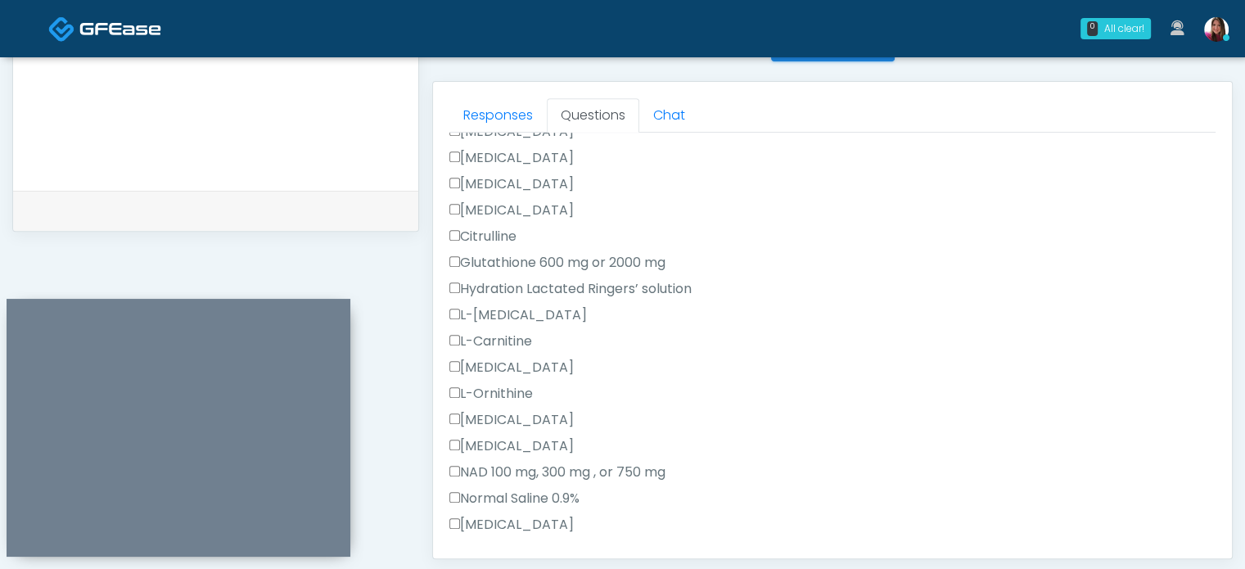
scroll to position [1039, 0]
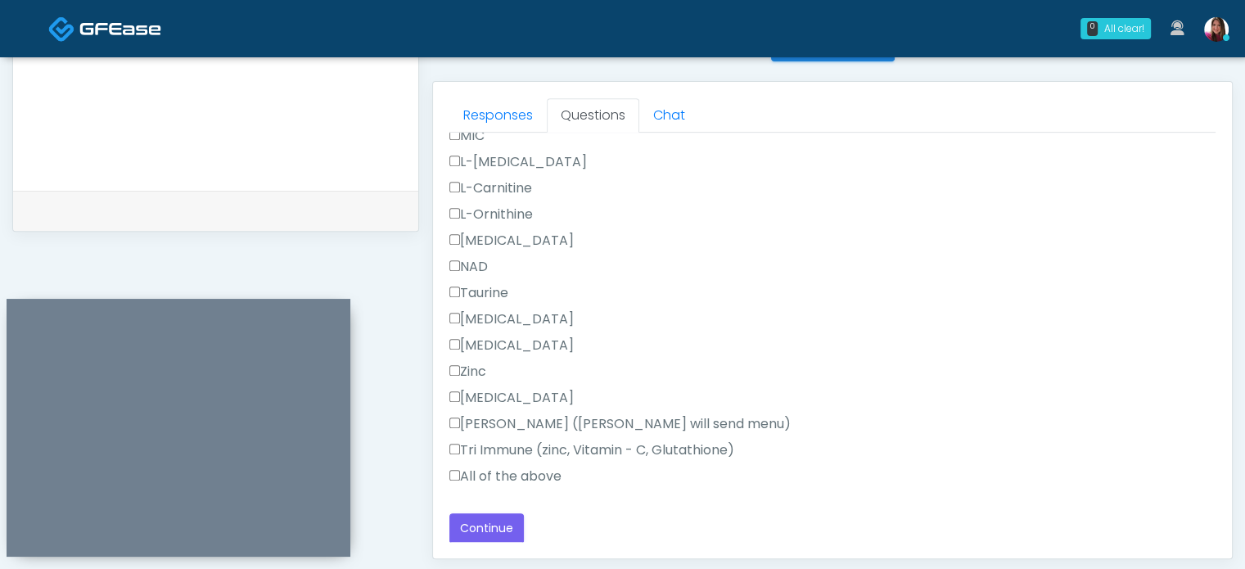
click at [455, 309] on label "Toradol" at bounding box center [511, 319] width 124 height 20
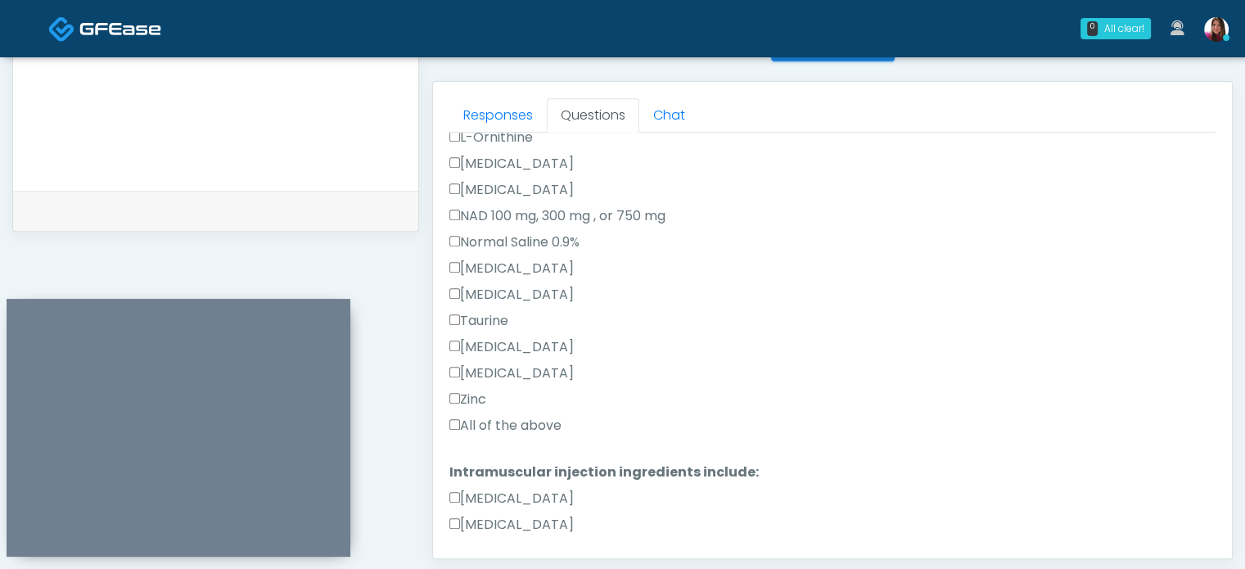
scroll to position [475, 0]
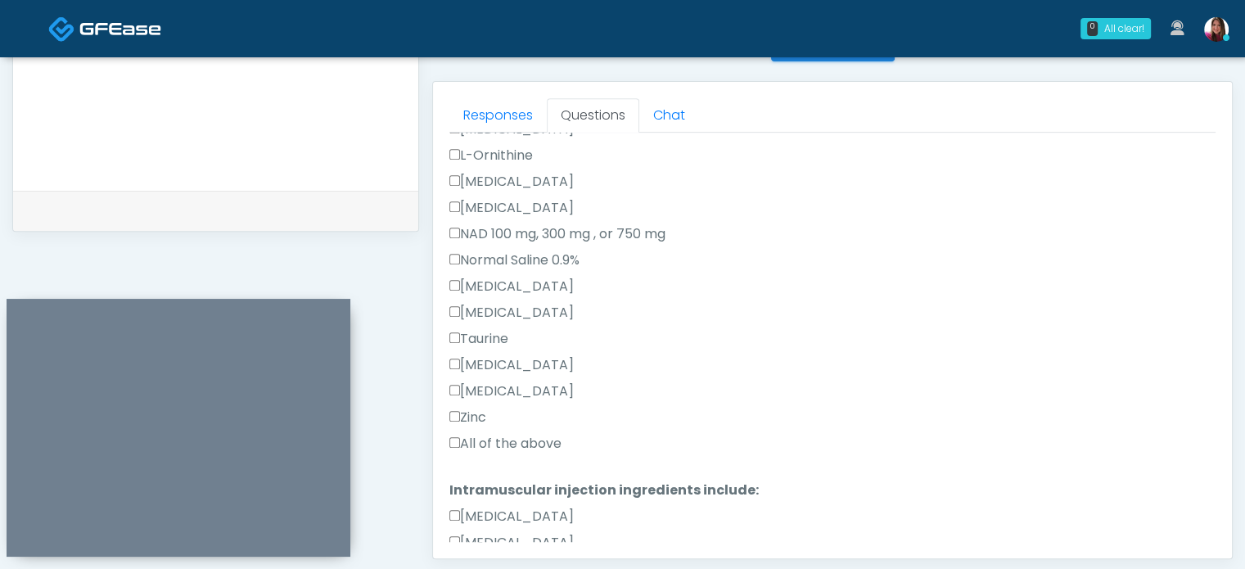
click at [528, 439] on label "All of the above" at bounding box center [505, 444] width 112 height 20
click at [492, 361] on label "Toradol" at bounding box center [511, 365] width 124 height 20
click at [475, 366] on label "Toradol" at bounding box center [511, 365] width 124 height 20
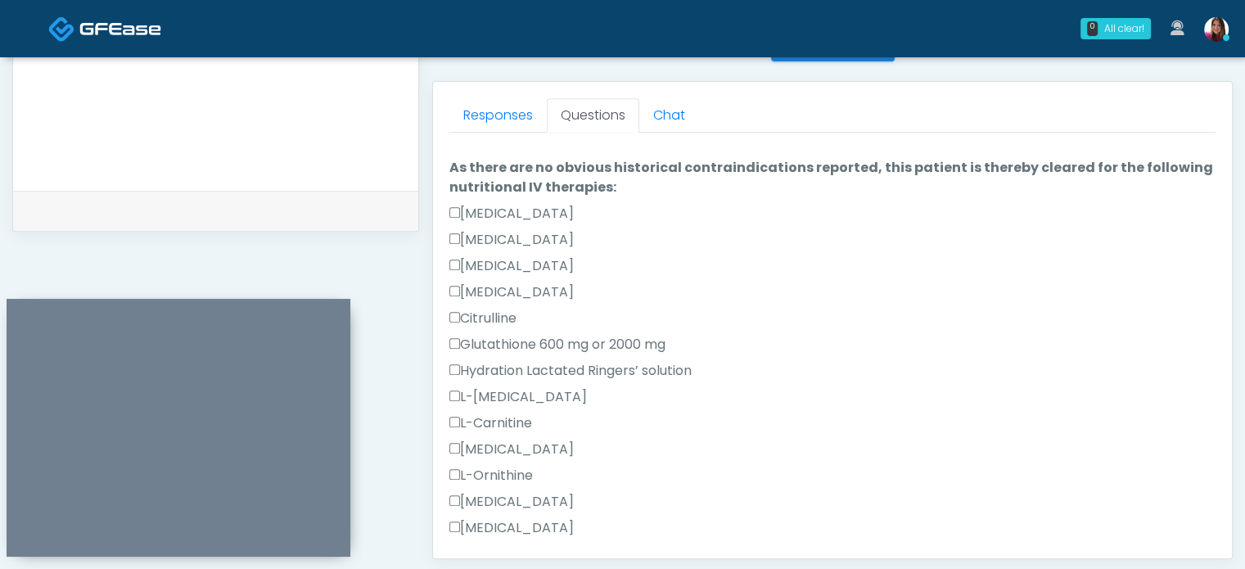
scroll to position [146, 0]
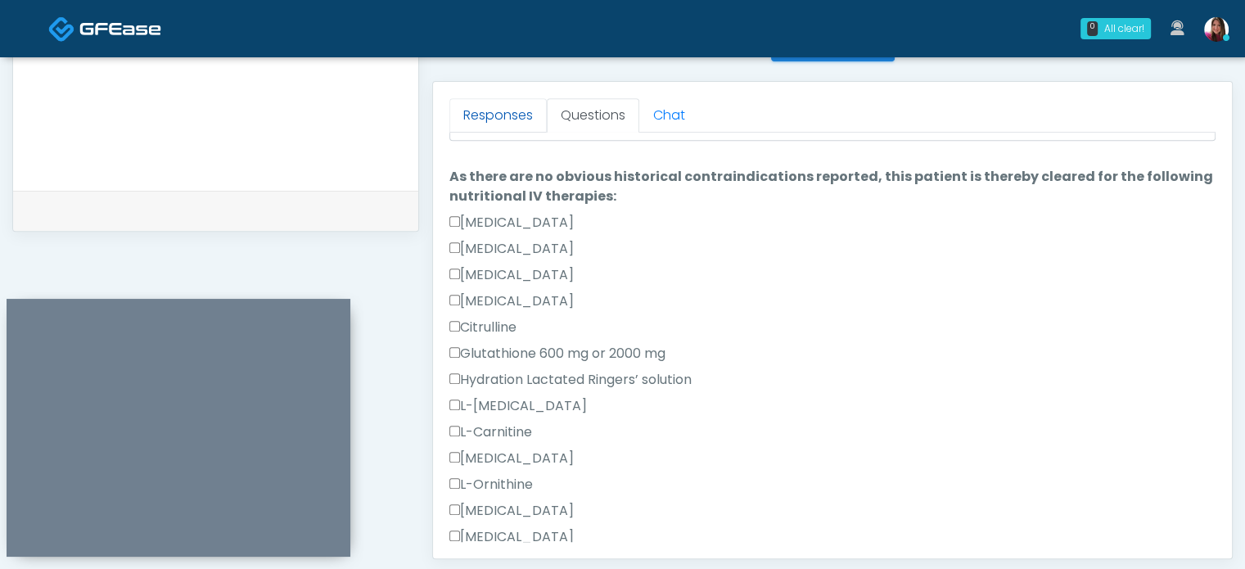
click at [498, 110] on link "Responses" at bounding box center [497, 115] width 97 height 34
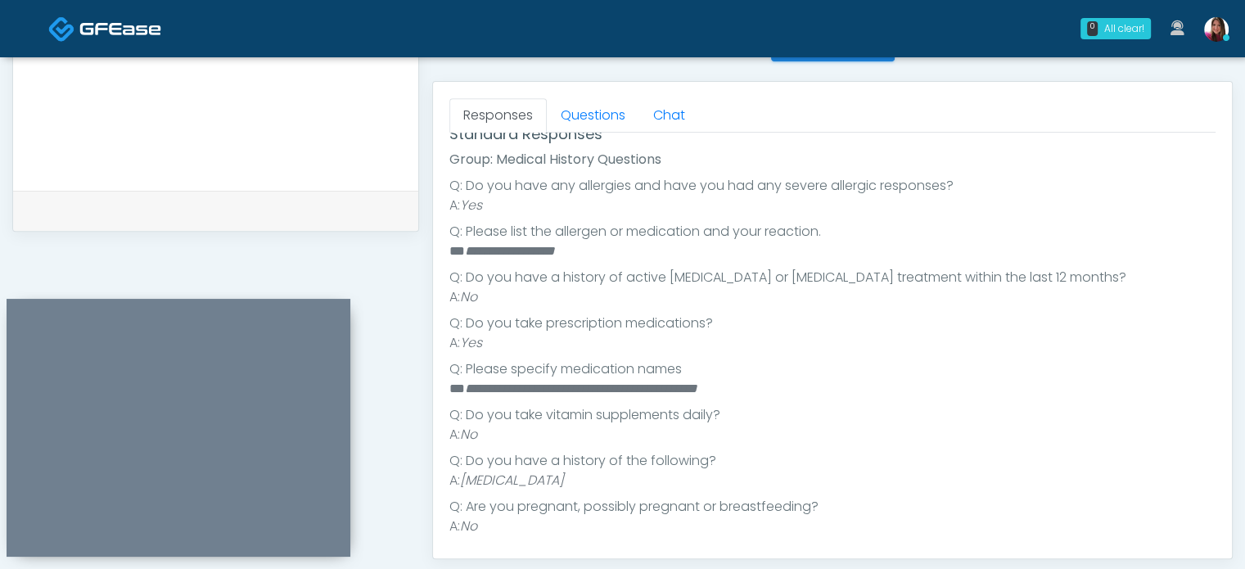
scroll to position [237, 0]
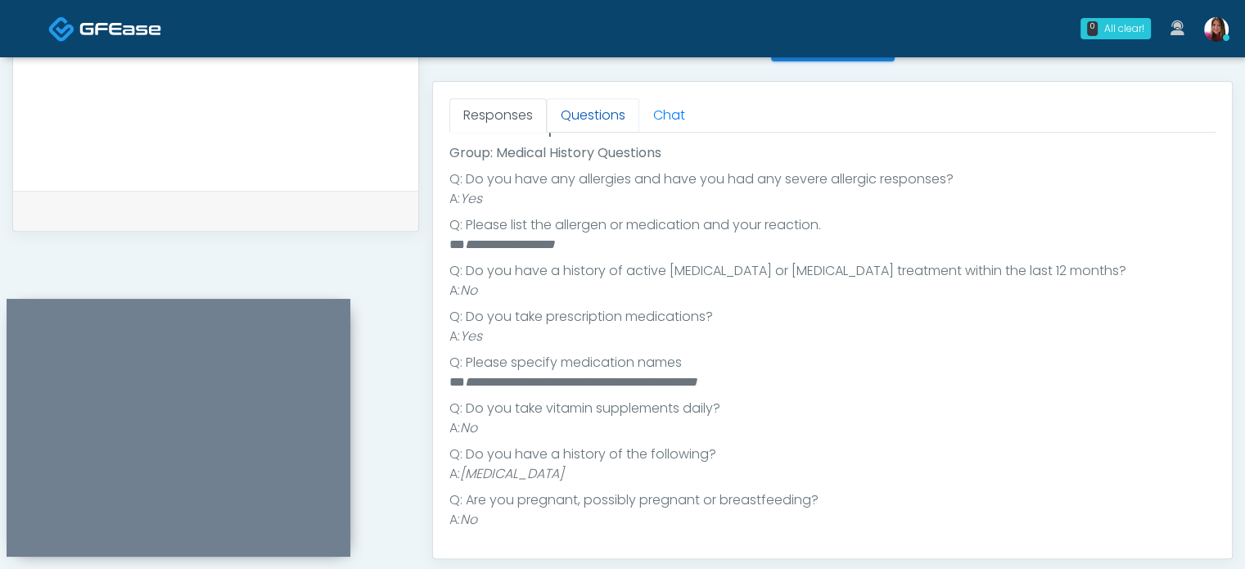
click at [597, 118] on link "Questions" at bounding box center [593, 115] width 92 height 34
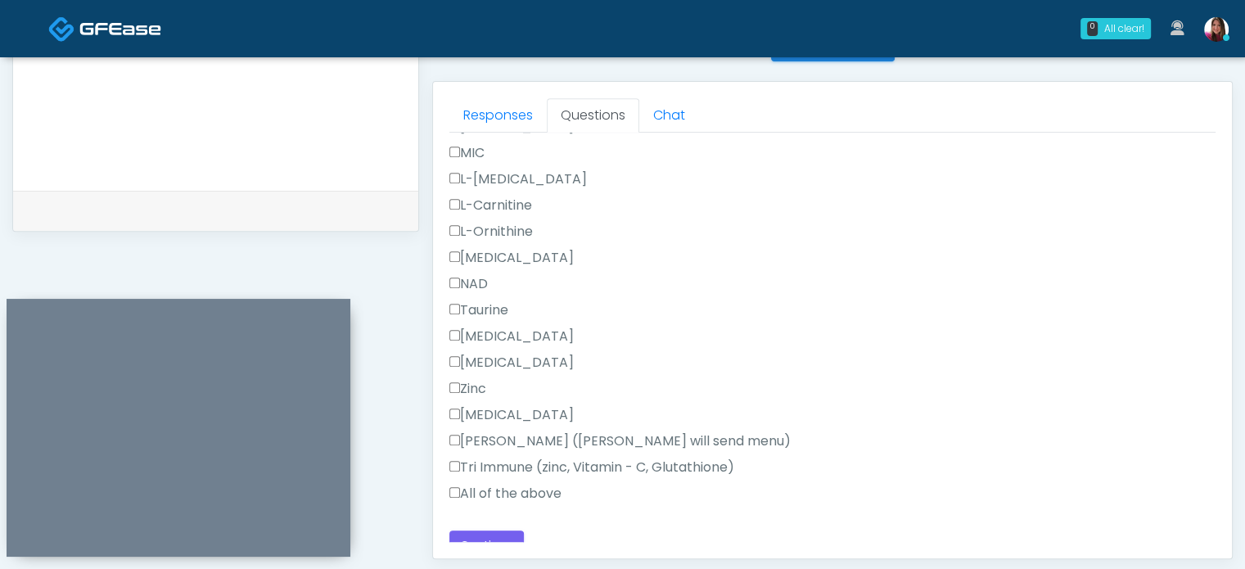
scroll to position [1039, 0]
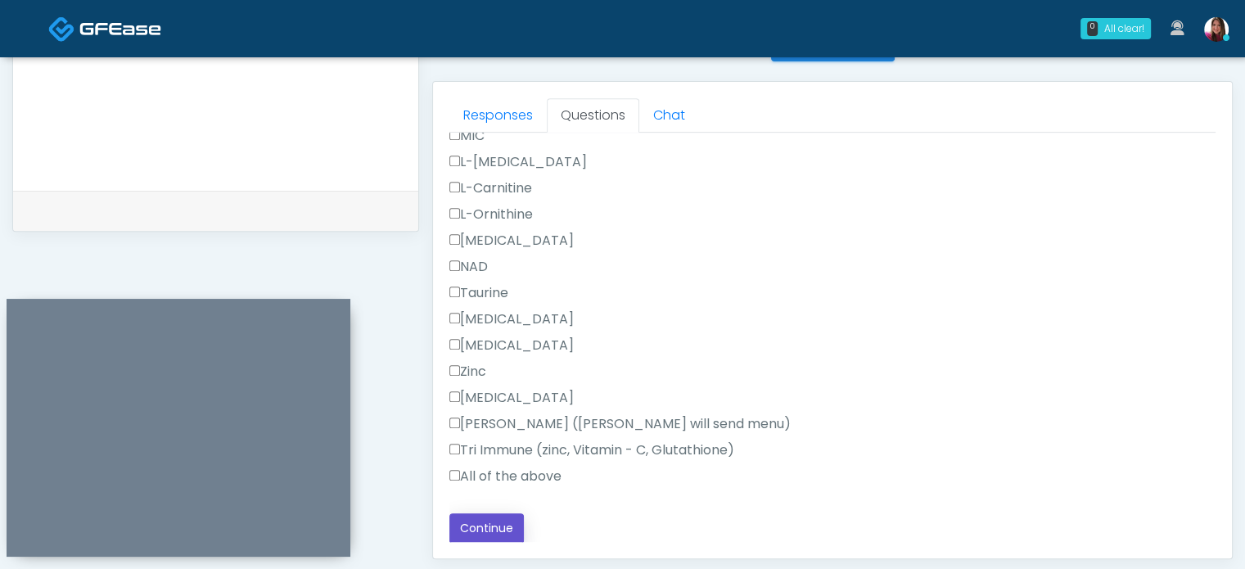
click at [473, 518] on button "Continue" at bounding box center [486, 528] width 74 height 30
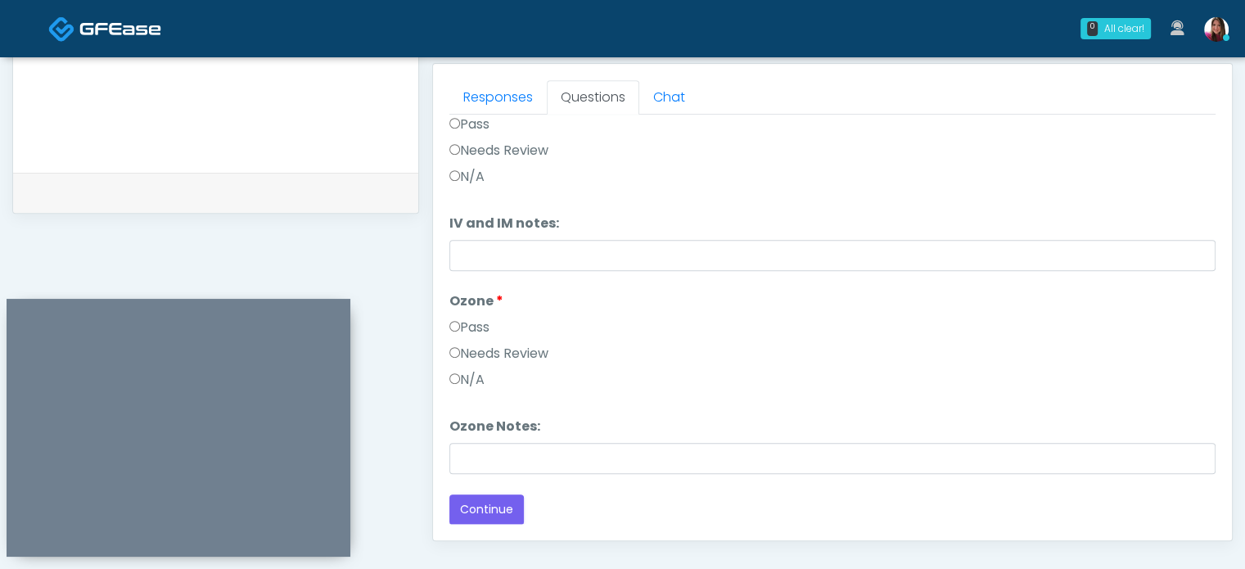
scroll to position [0, 0]
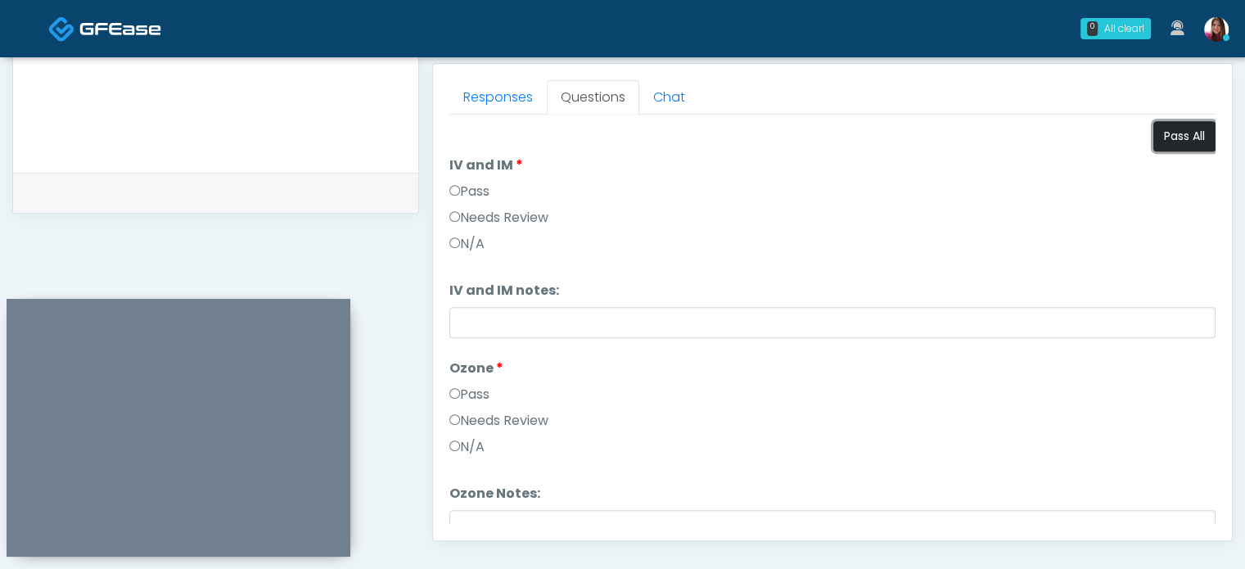
click at [1173, 130] on button "Pass All" at bounding box center [1184, 136] width 62 height 30
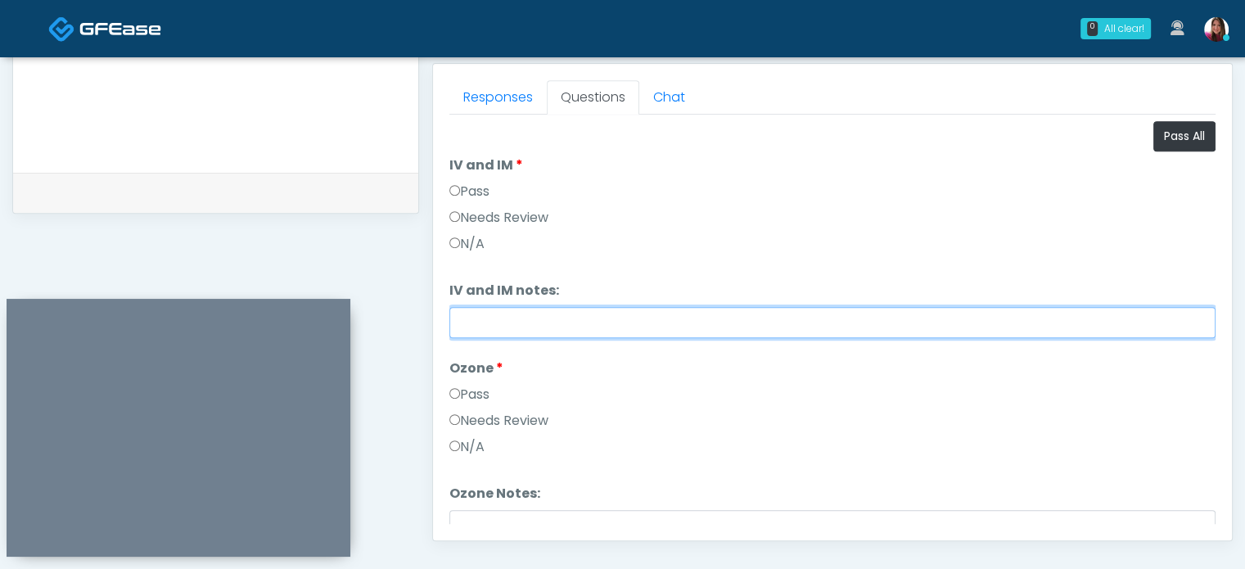
click at [470, 315] on input "IV and IM notes:" at bounding box center [832, 322] width 766 height 31
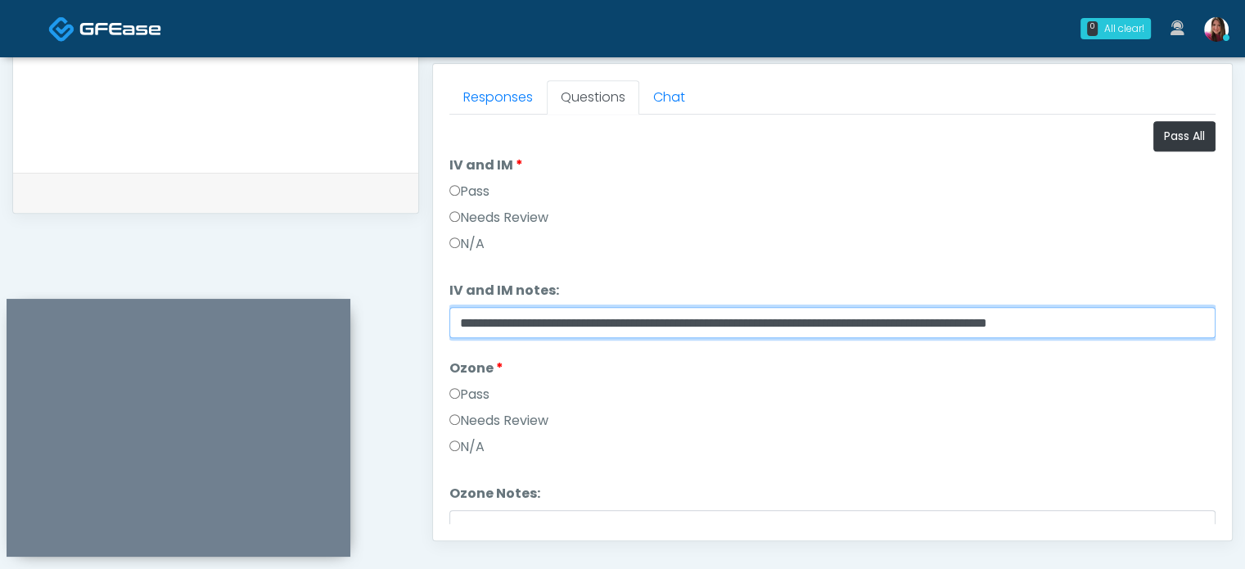
type input "**********"
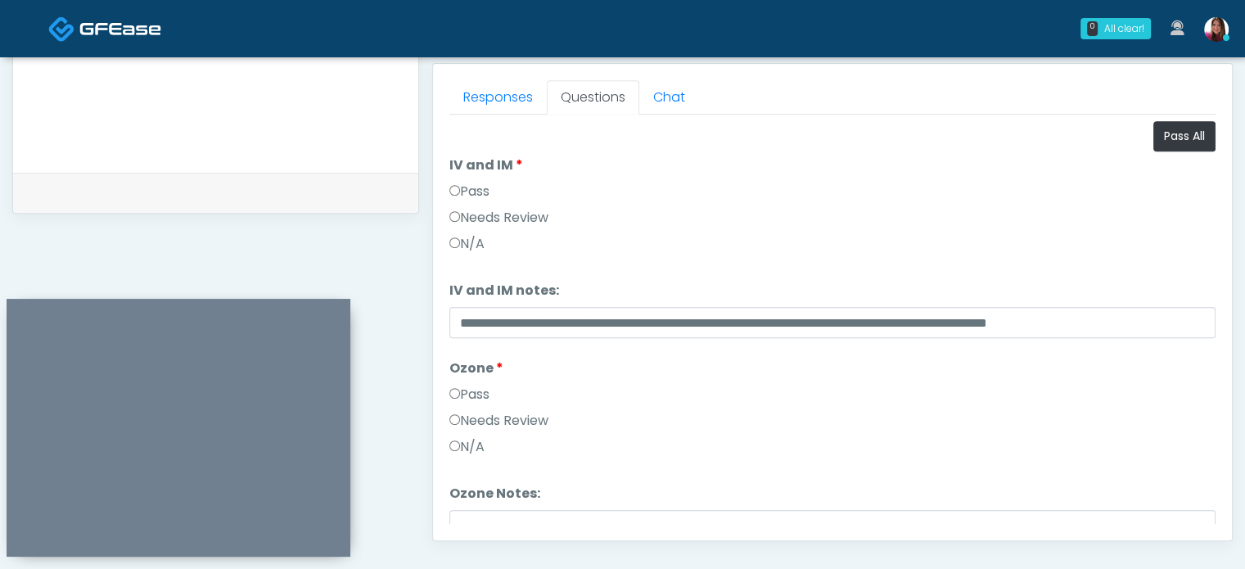
scroll to position [67, 0]
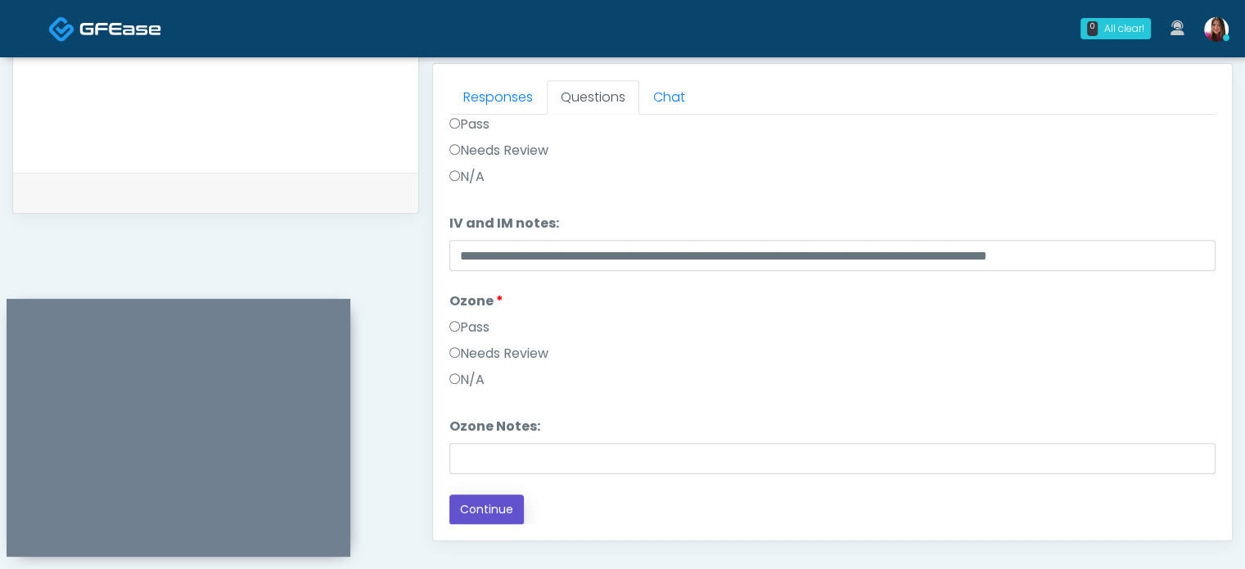
click at [498, 498] on button "Continue" at bounding box center [486, 509] width 74 height 30
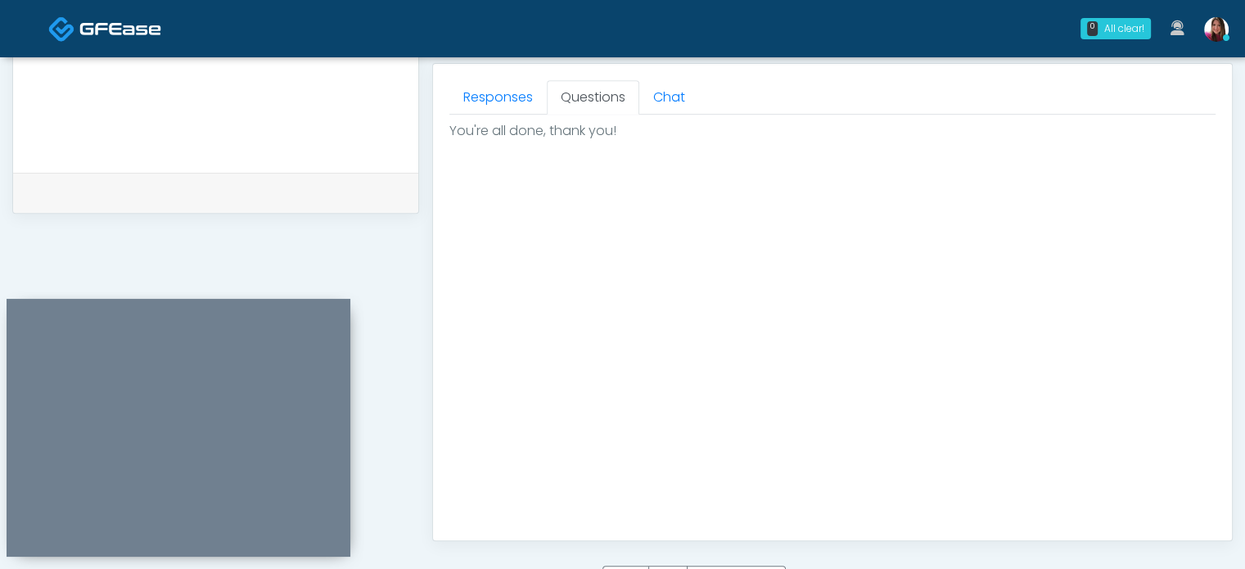
scroll to position [928, 0]
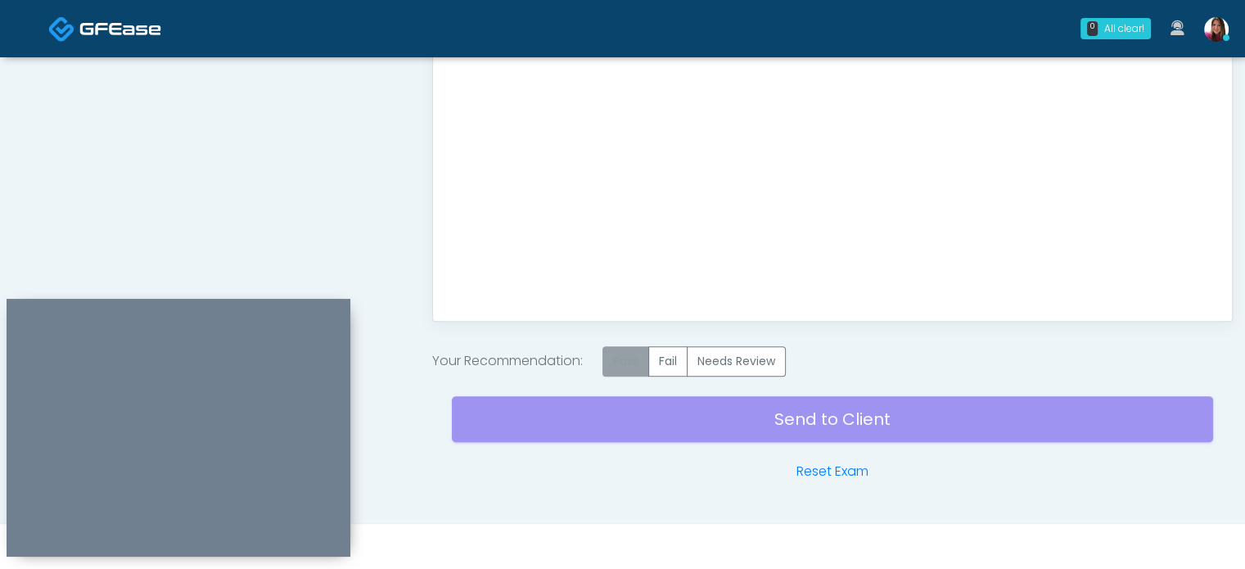
click at [636, 365] on label "Pass" at bounding box center [625, 361] width 47 height 30
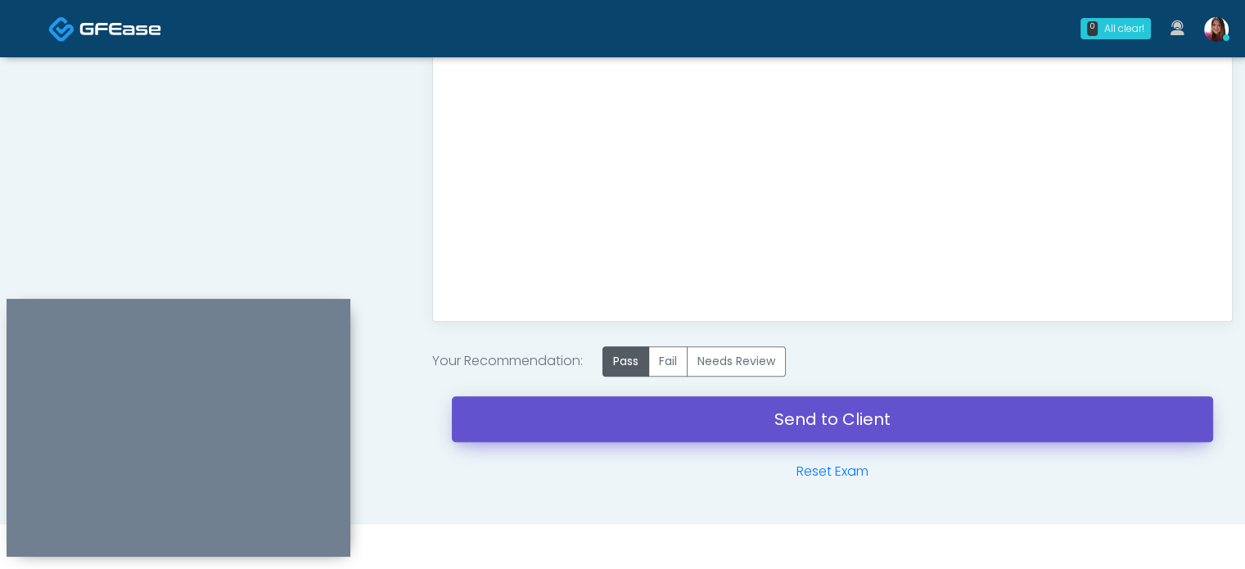
drag, startPoint x: 979, startPoint y: 405, endPoint x: 689, endPoint y: 74, distance: 439.7
click at [979, 405] on link "Send to Client" at bounding box center [832, 419] width 761 height 46
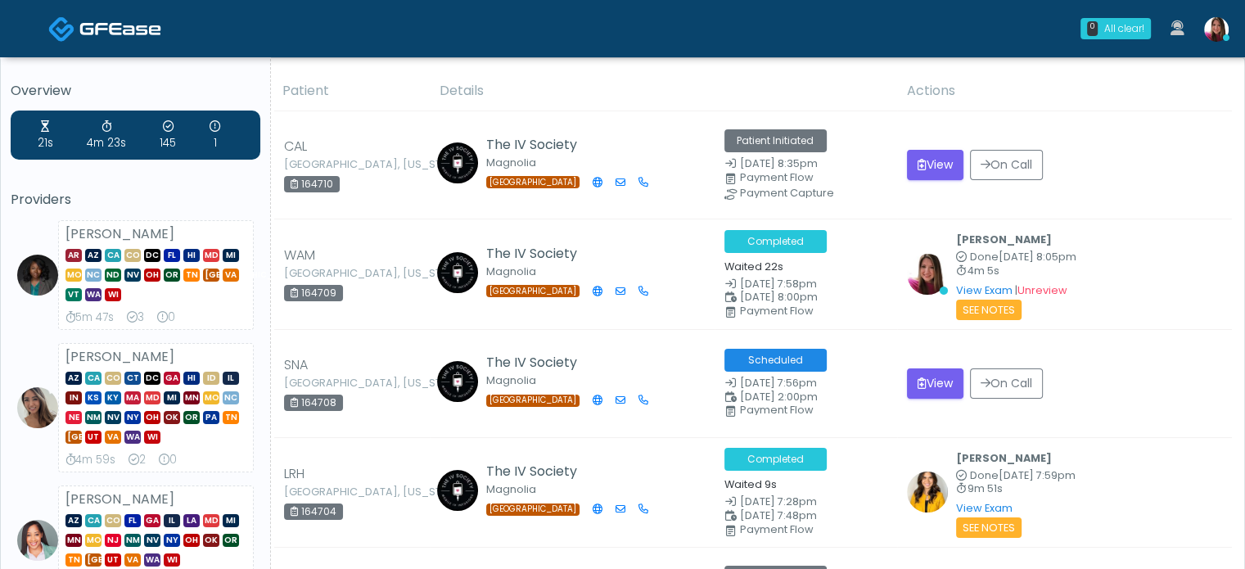
click at [590, 38] on div "0 All clear! All clear! Rukayat Bojuwon AR AZ CA CO DC FL HI MD MI MO NC ND NV …" at bounding box center [720, 29] width 1035 height 54
click at [473, 75] on th "Details" at bounding box center [663, 91] width 467 height 40
click at [1218, 28] on img at bounding box center [1216, 29] width 25 height 25
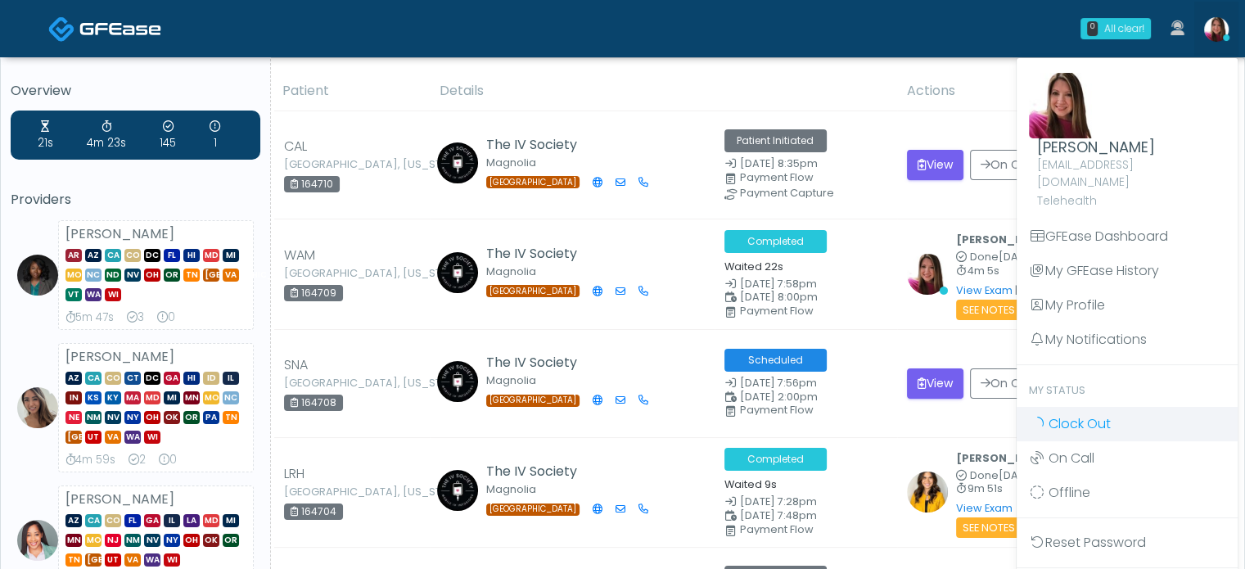
click at [1065, 414] on span "Clock Out" at bounding box center [1079, 423] width 62 height 19
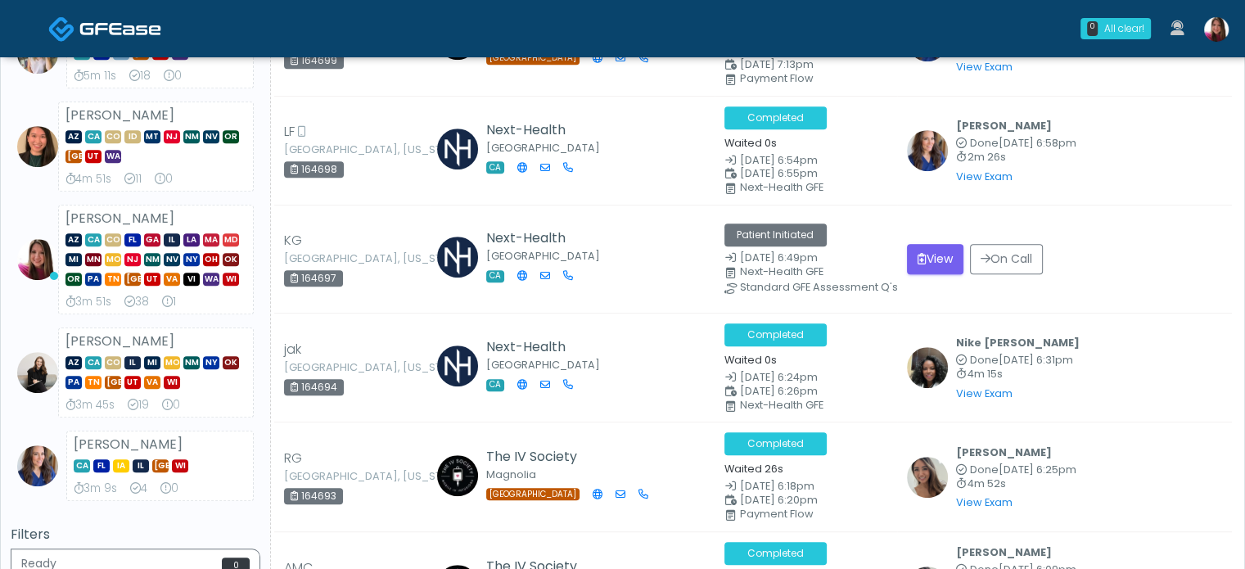
scroll to position [800, 0]
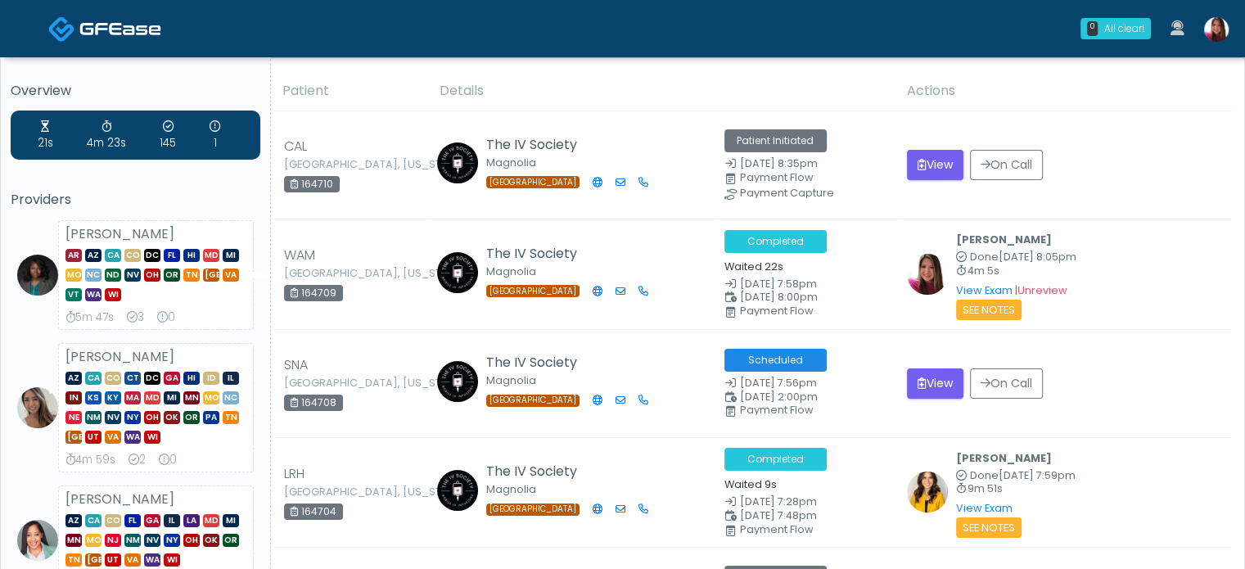
click at [1209, 29] on img at bounding box center [1216, 29] width 25 height 25
